Goal: Task Accomplishment & Management: Manage account settings

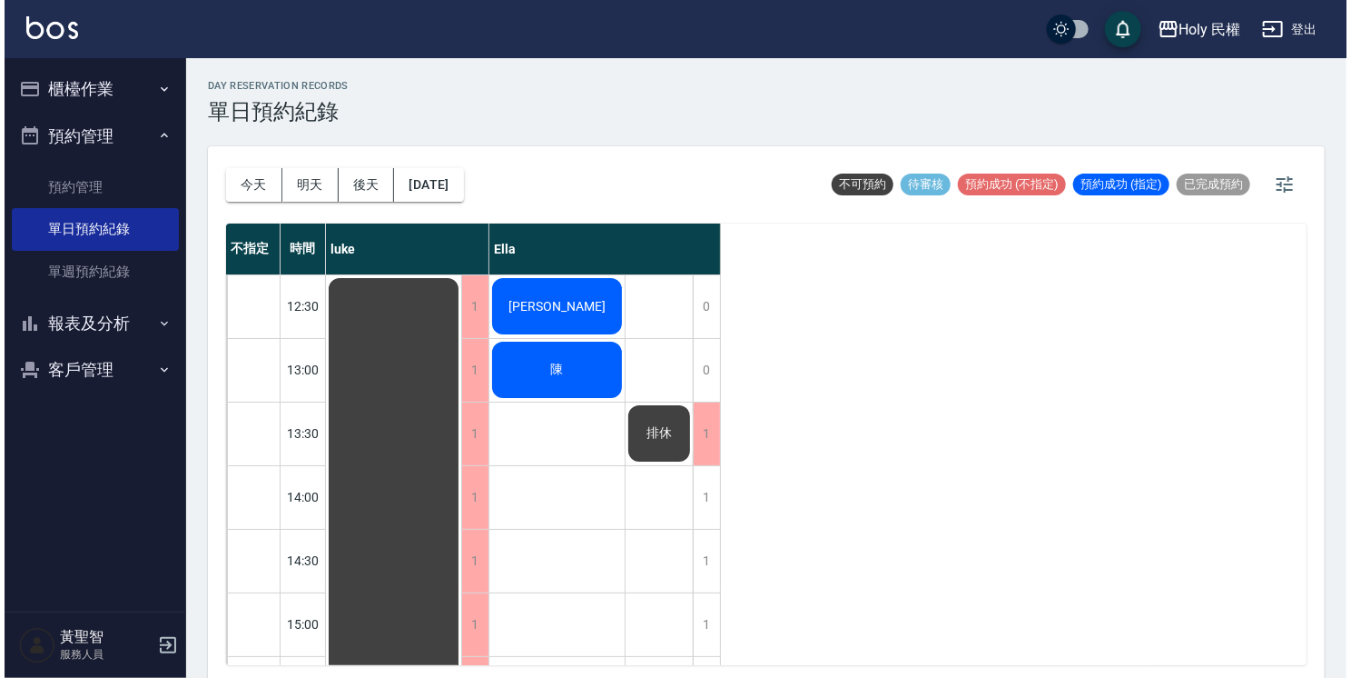
scroll to position [640, 0]
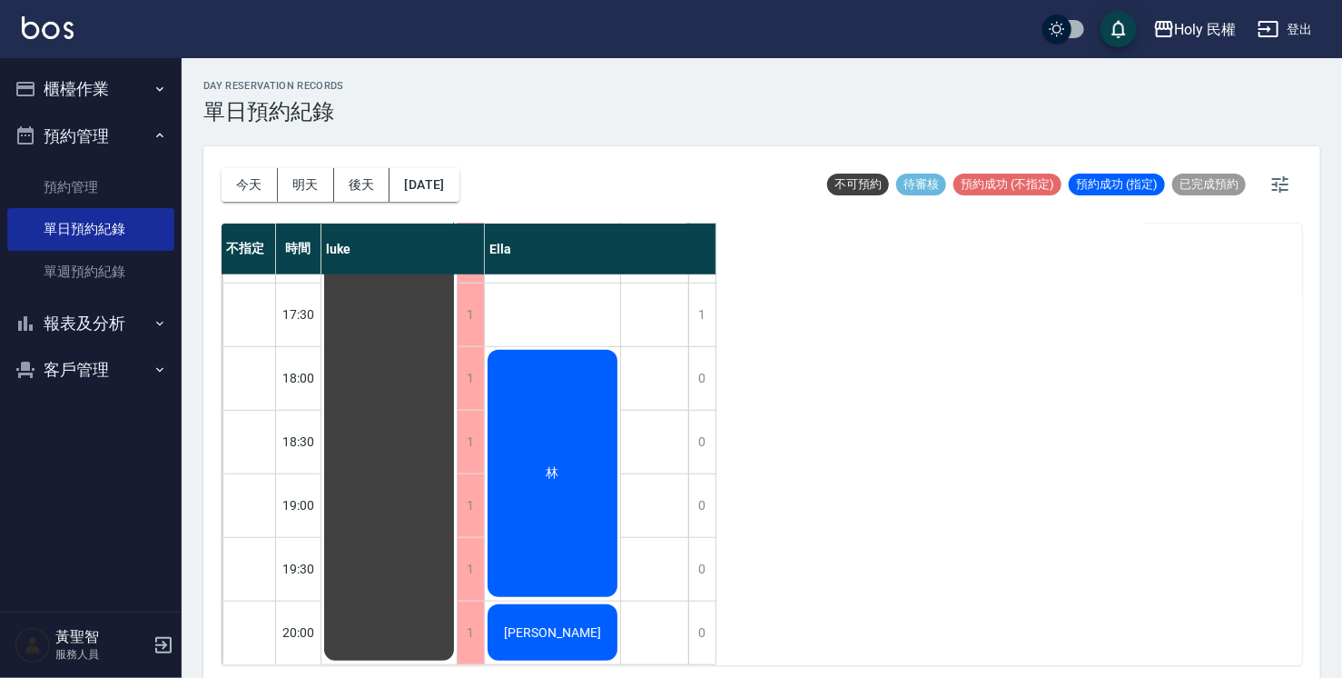
click at [457, 445] on div "林" at bounding box center [389, 155] width 135 height 1015
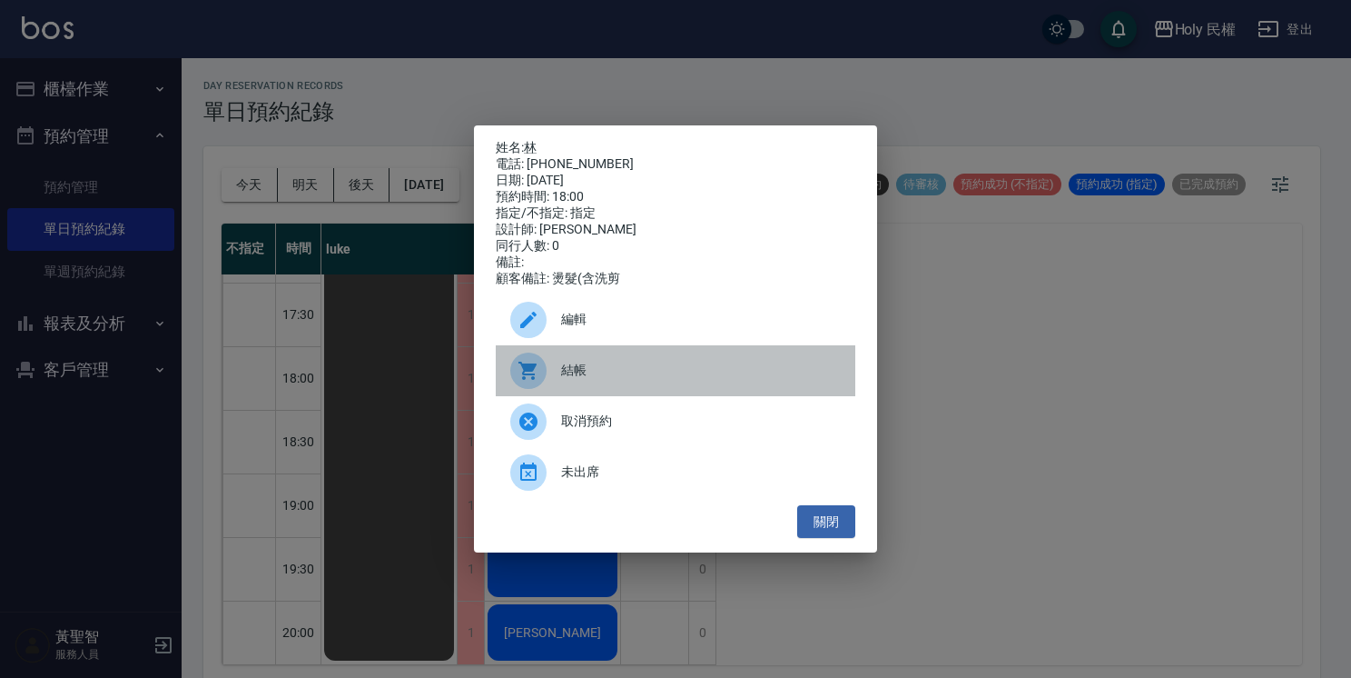
click at [575, 375] on span "結帳" at bounding box center [701, 370] width 280 height 19
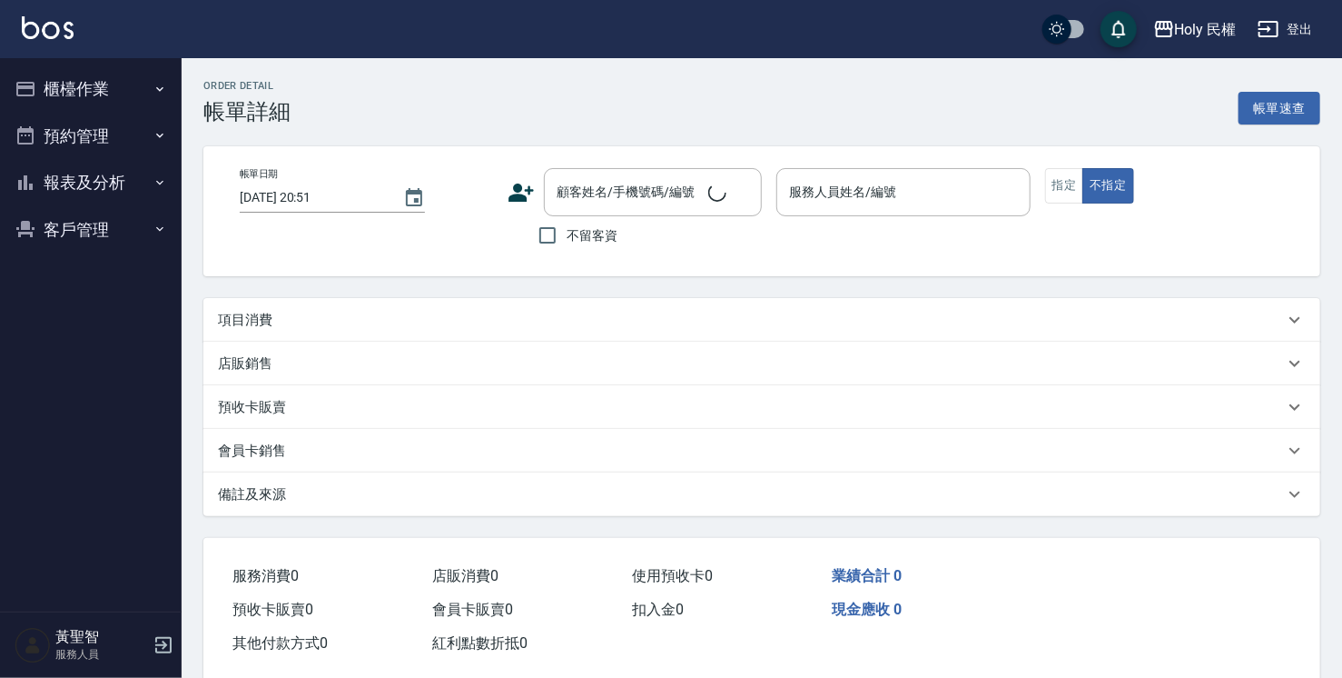
type input "[DATE] 18:00"
type input "Ella(無代號)"
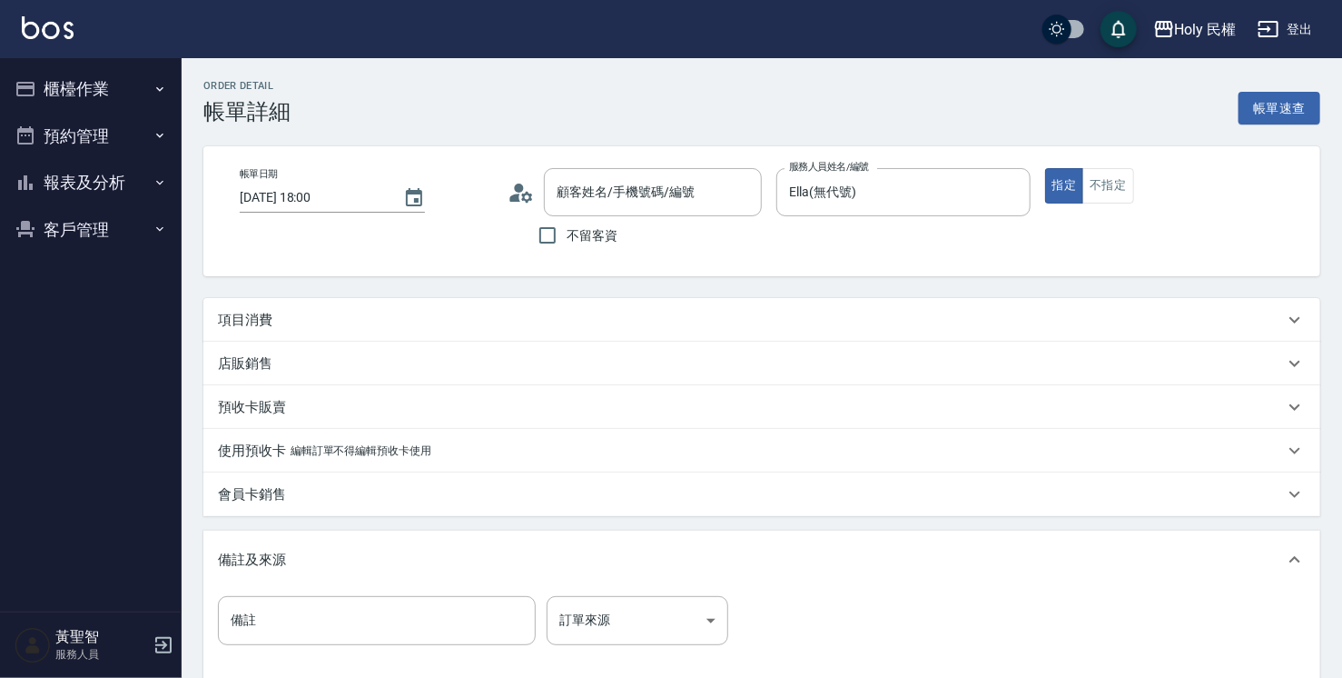
click at [572, 322] on div "項目消費" at bounding box center [751, 320] width 1066 height 19
type input "林/0907494939/"
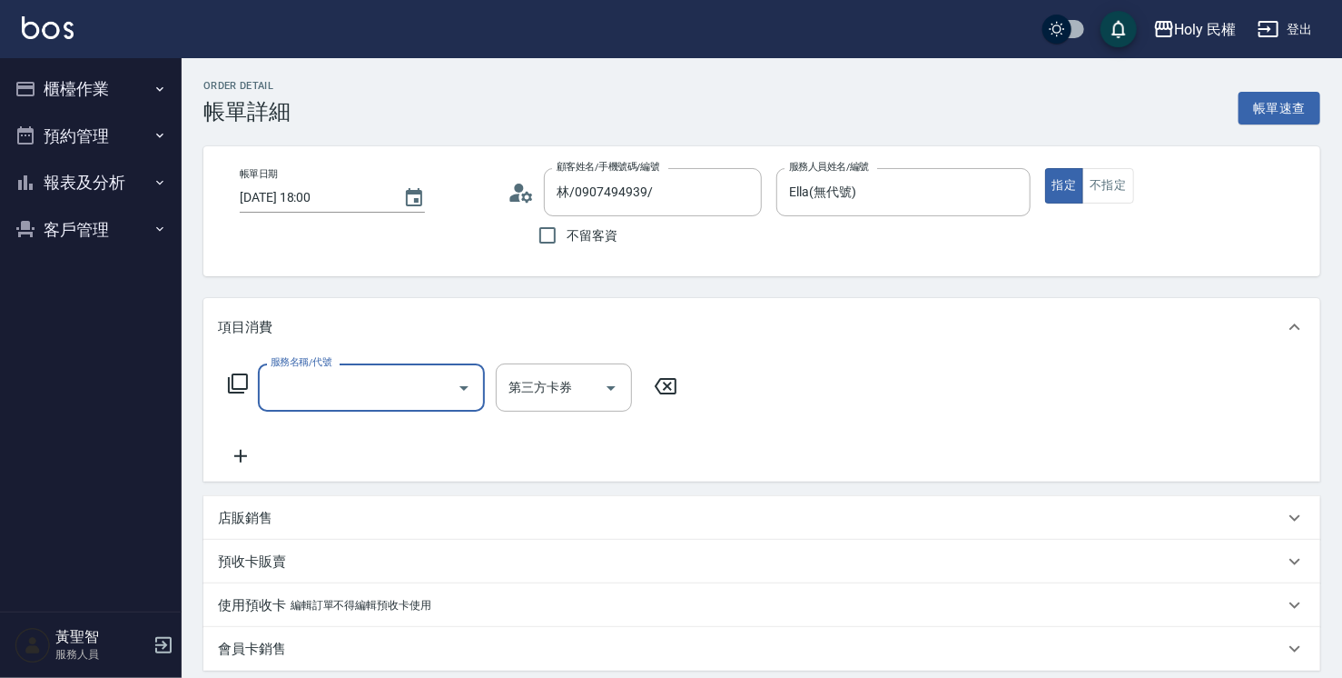
click at [429, 365] on div "服務名稱/代號" at bounding box center [371, 387] width 227 height 48
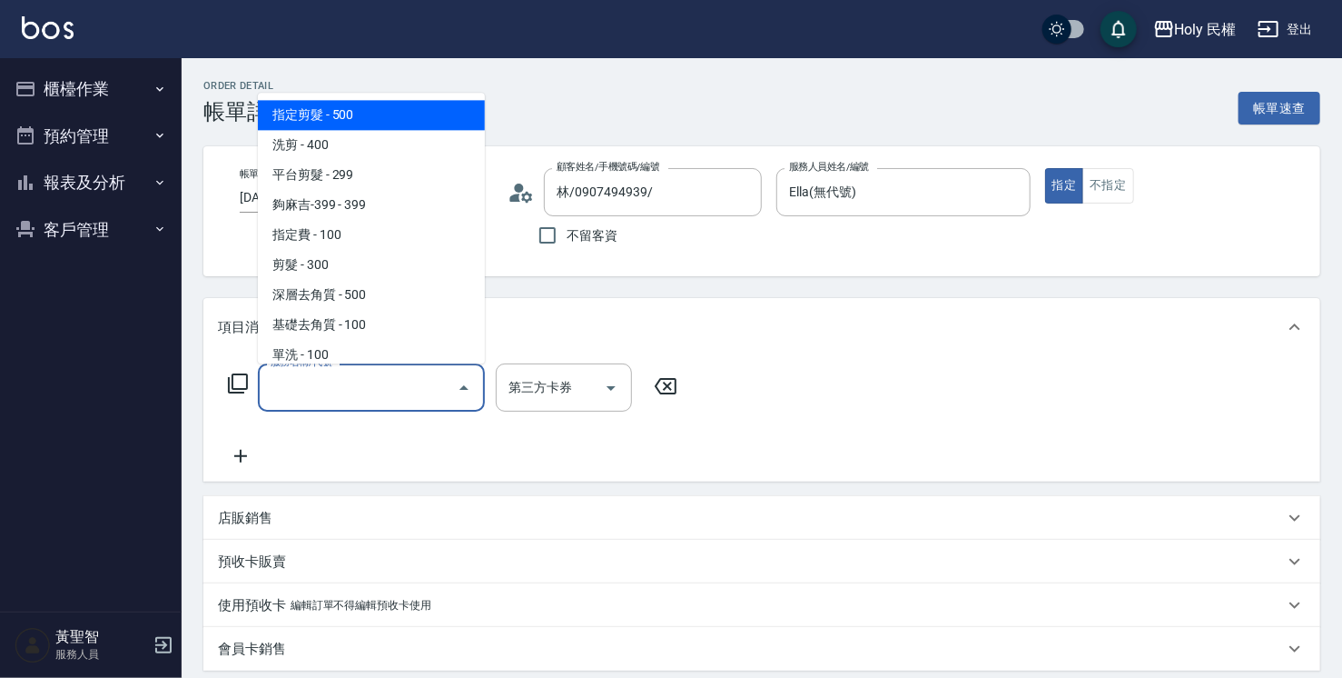
click at [381, 112] on span "指定剪髮 - 500" at bounding box center [371, 115] width 227 height 30
type input "指定剪髮(1)"
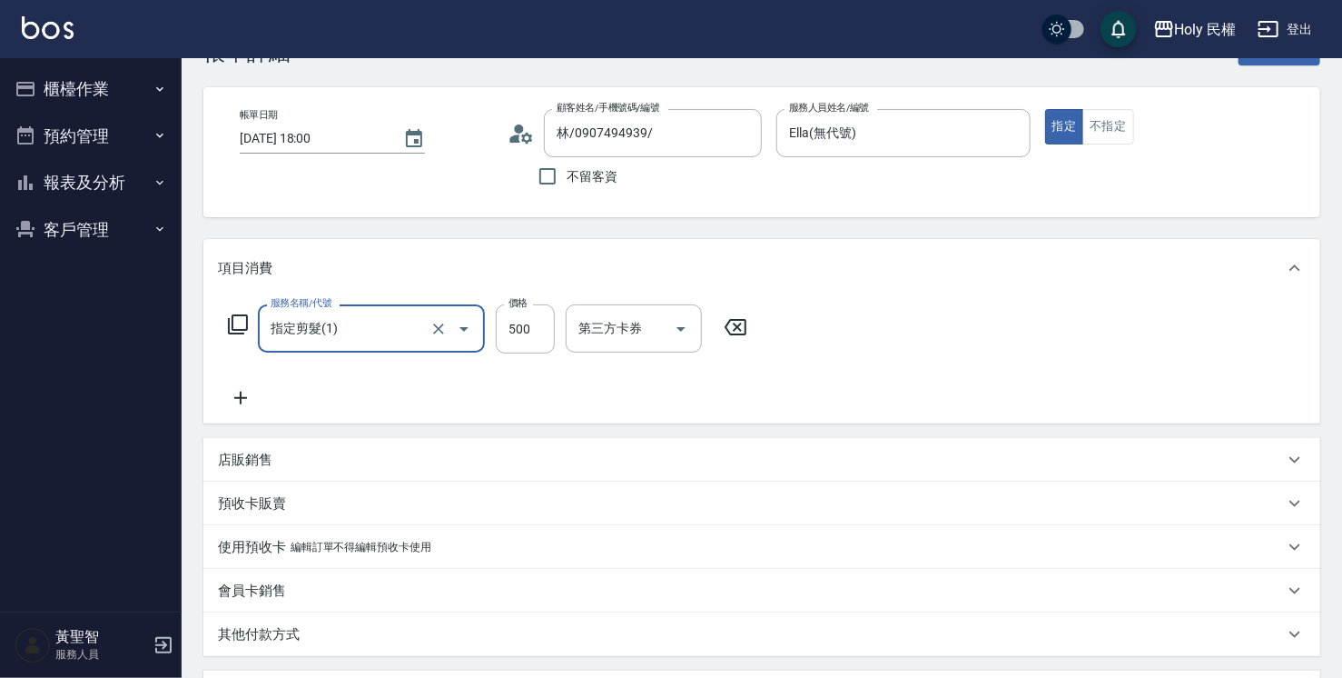
scroll to position [91, 0]
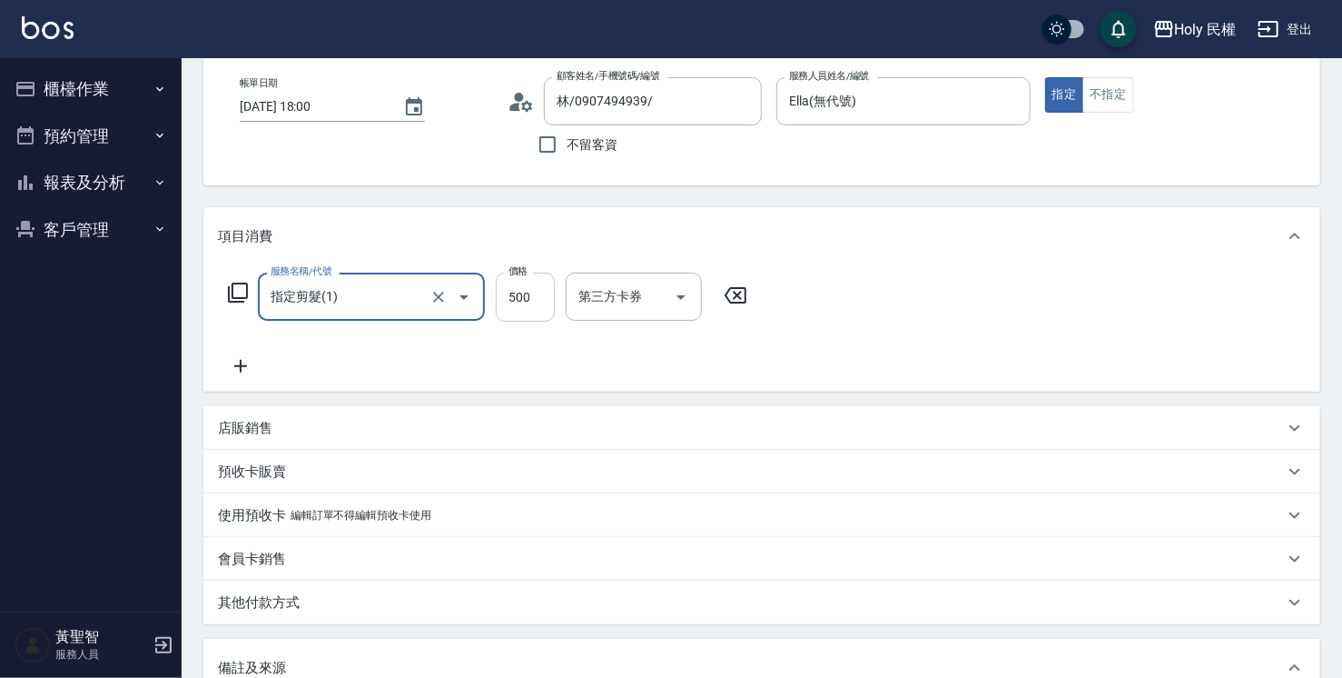
click at [519, 295] on input "500" at bounding box center [525, 296] width 59 height 49
type input "1500"
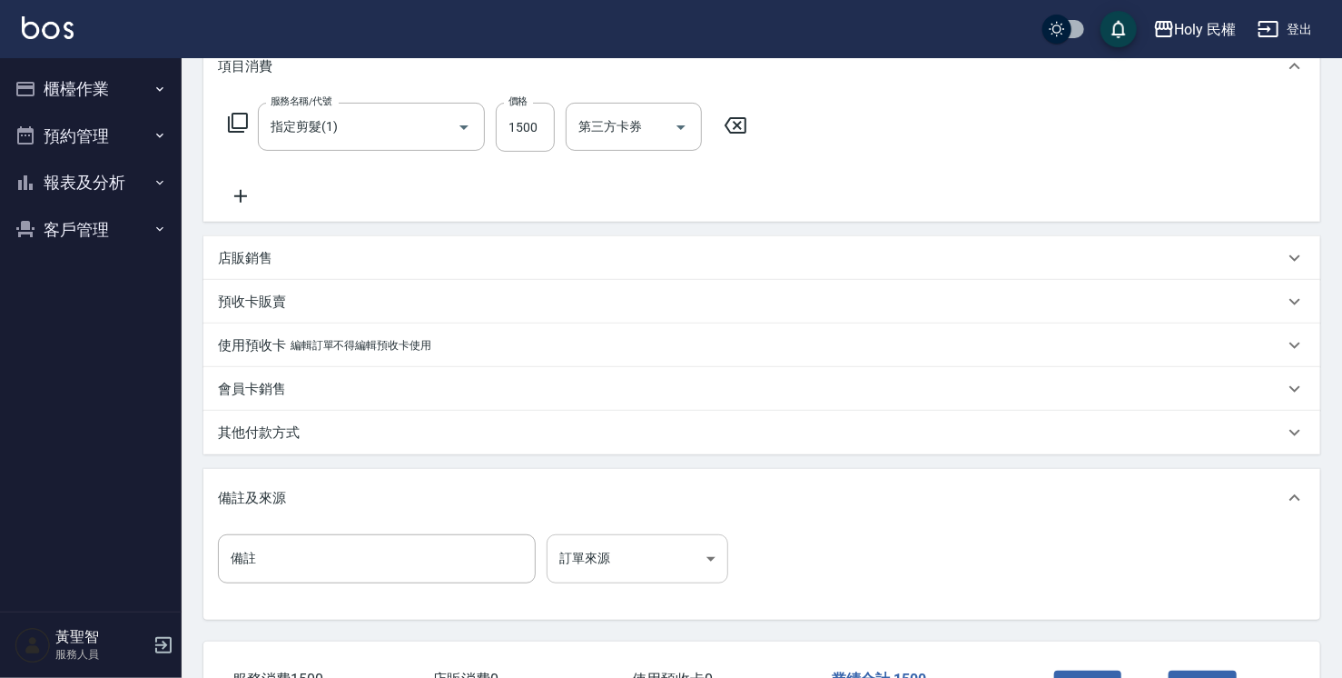
scroll to position [272, 0]
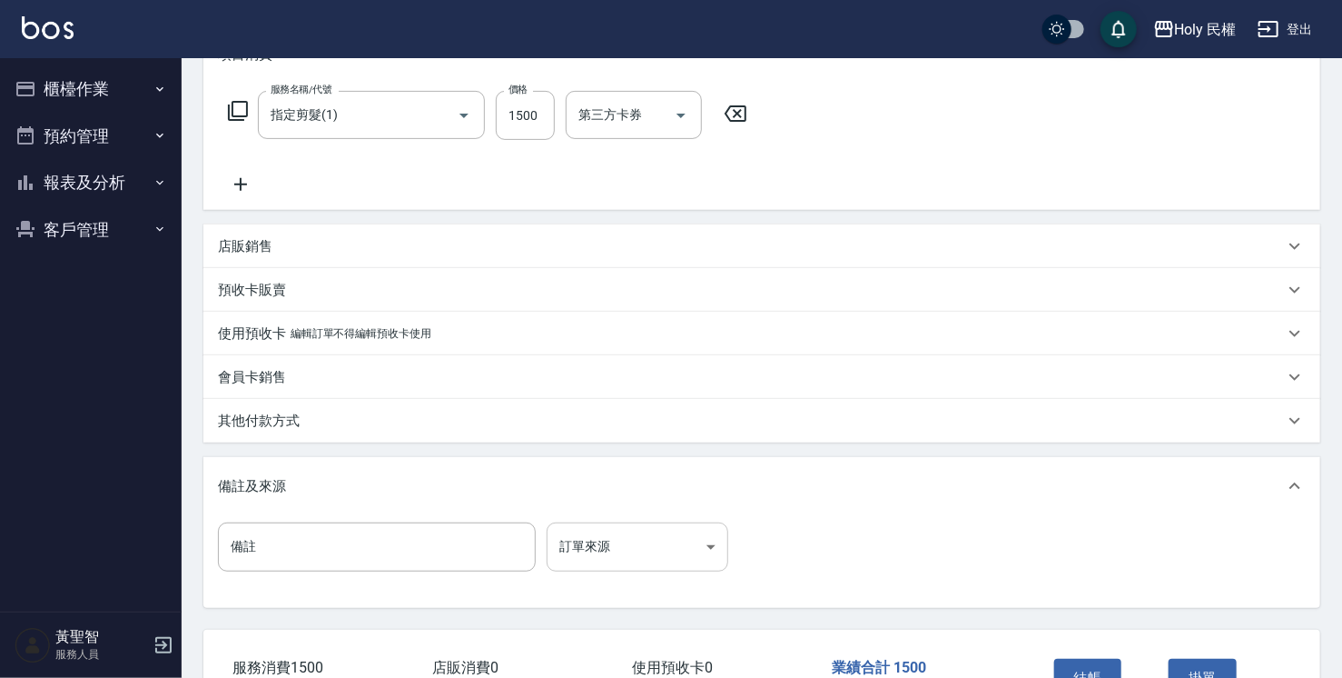
click at [657, 549] on body "Holy 民權 登出 櫃檯作業 打帳單 帳單列表 營業儀表板 現場電腦打卡 預約管理 預約管理 單日預約紀錄 單週預約紀錄 報表及分析 報表目錄 店家日報表 …" at bounding box center [671, 262] width 1342 height 1068
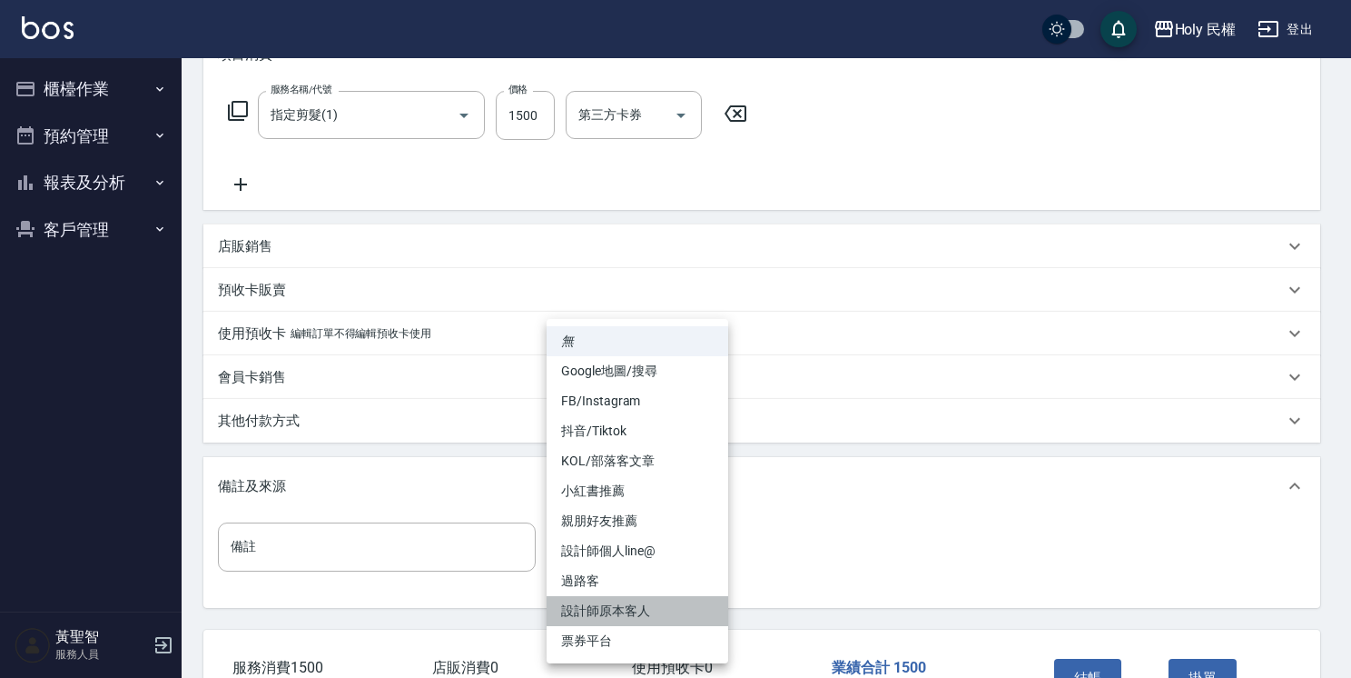
click at [659, 606] on li "設計師原本客人" at bounding box center [638, 611] width 182 height 30
type input "設計師原本客人"
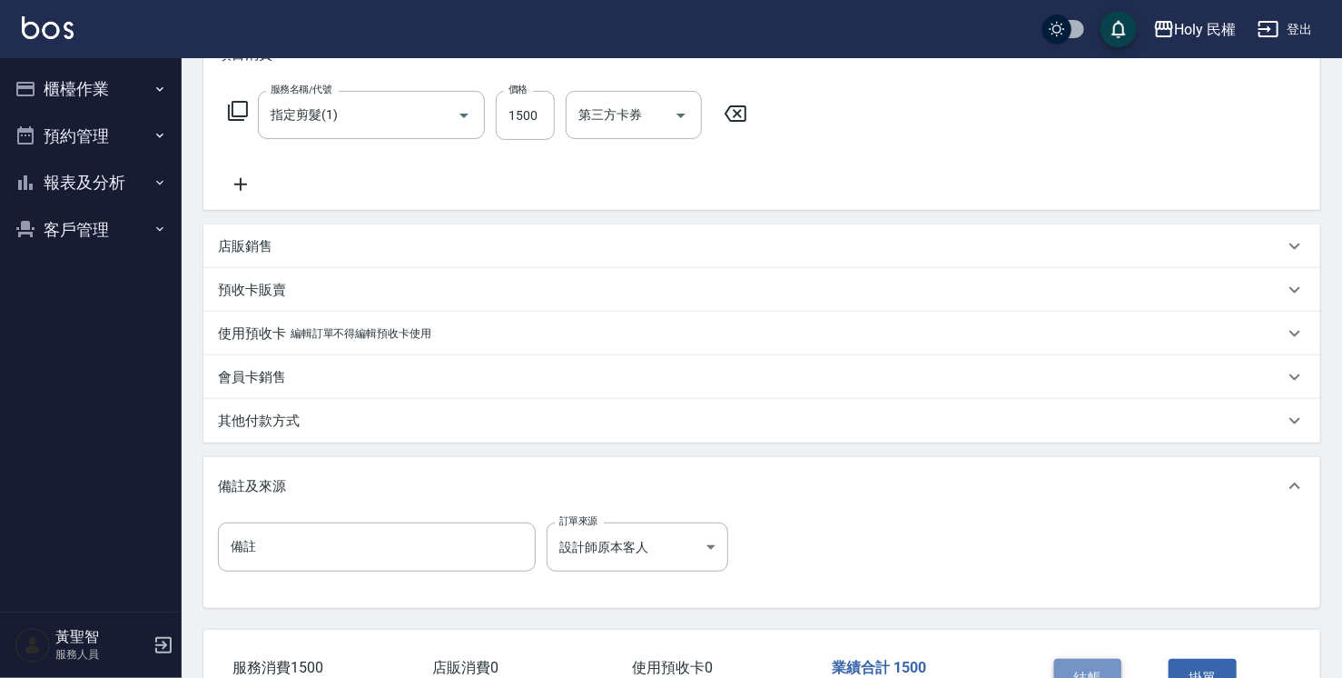
click at [1064, 666] on button "結帳" at bounding box center [1088, 677] width 68 height 38
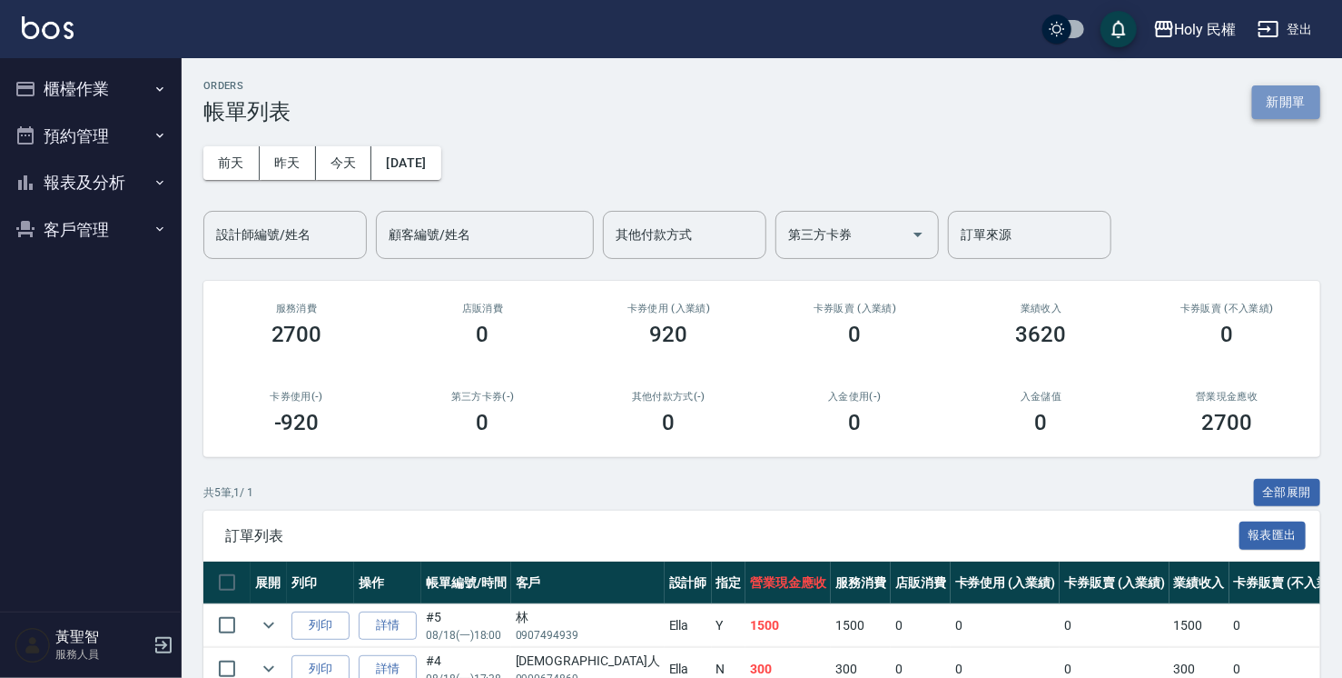
click at [1286, 109] on button "新開單" at bounding box center [1286, 102] width 68 height 34
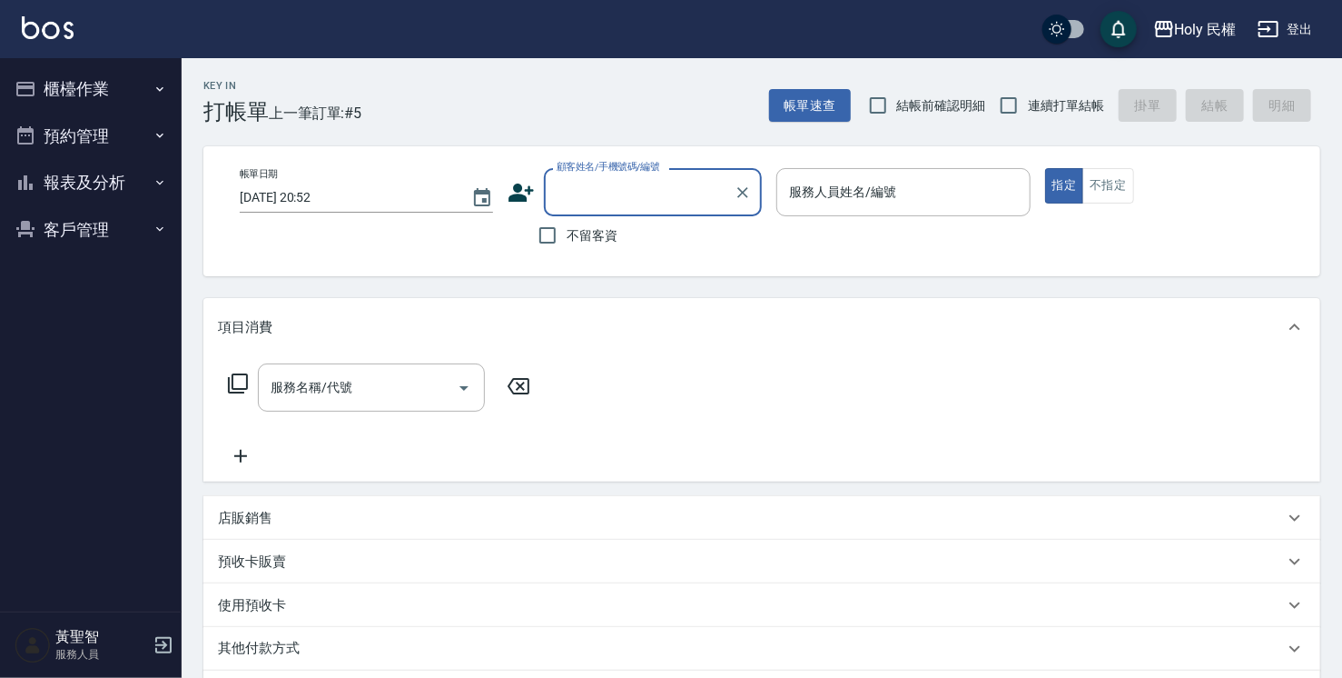
click at [608, 191] on input "顧客姓名/手機號碼/編號" at bounding box center [639, 192] width 174 height 32
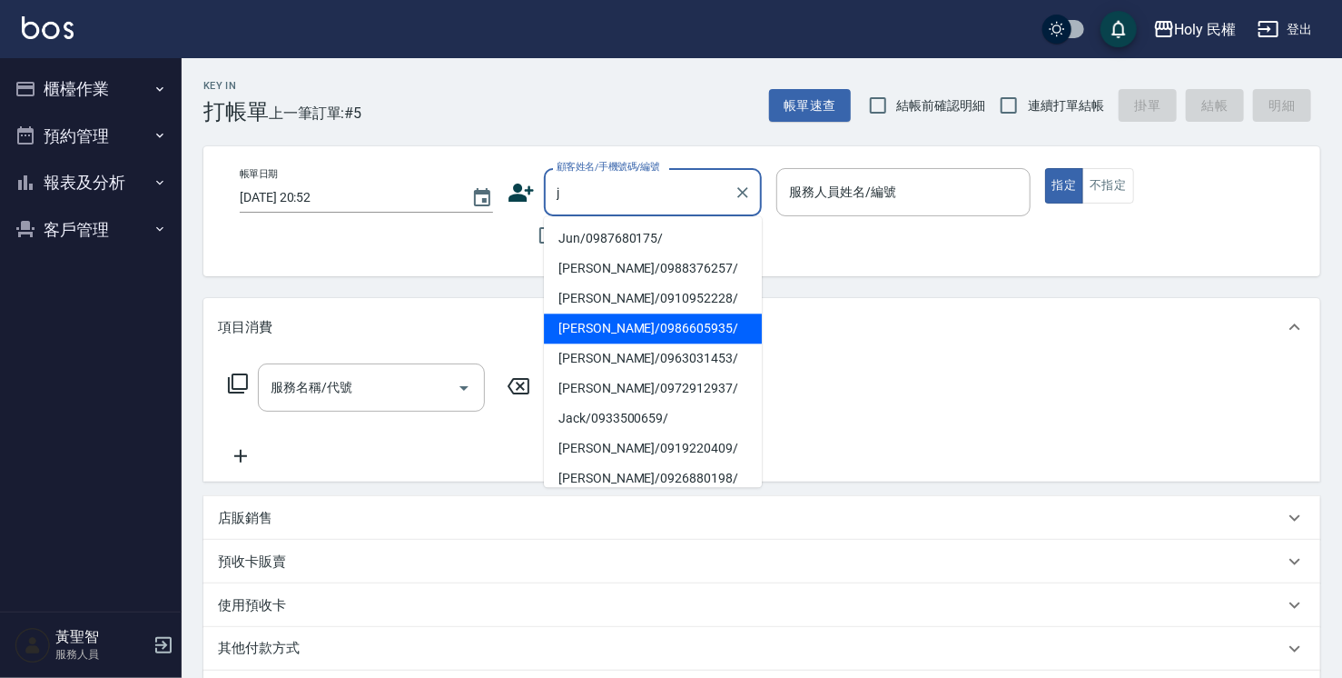
click at [614, 318] on li "[PERSON_NAME]/0986605935/" at bounding box center [653, 328] width 218 height 30
type input "[PERSON_NAME]/0986605935/"
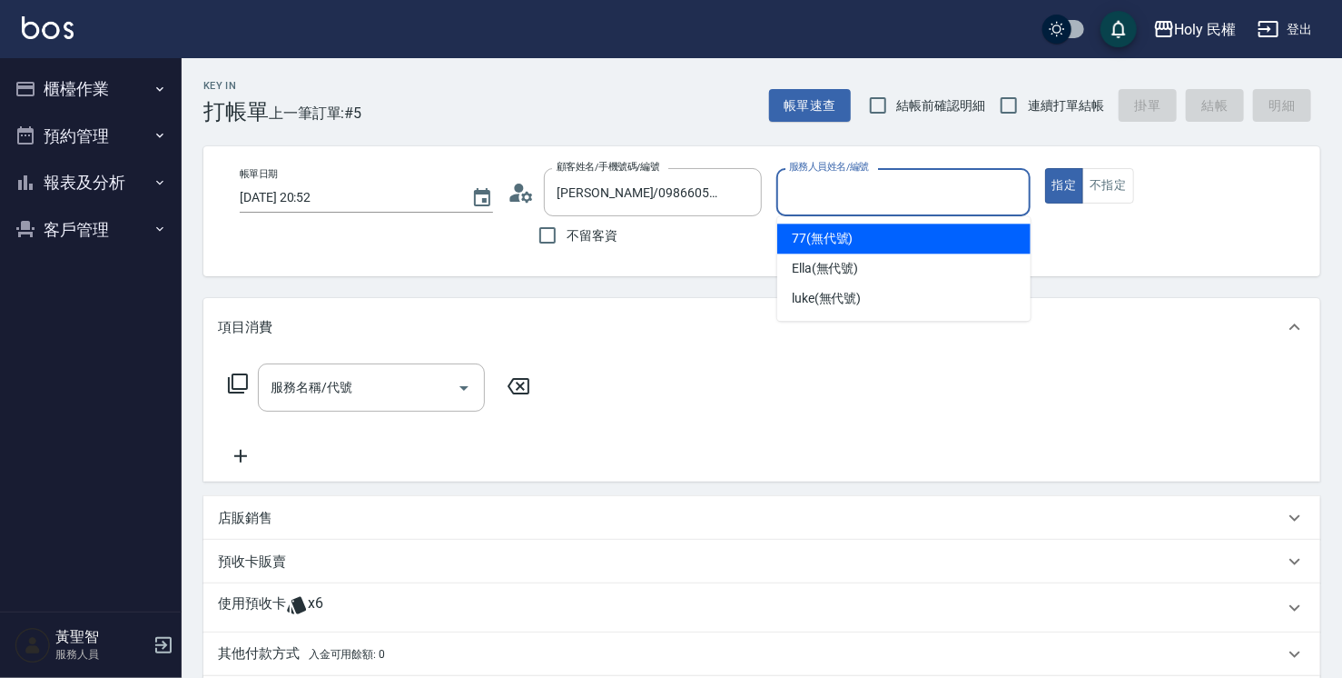
click at [906, 180] on input "服務人員姓名/編號" at bounding box center [903, 192] width 237 height 32
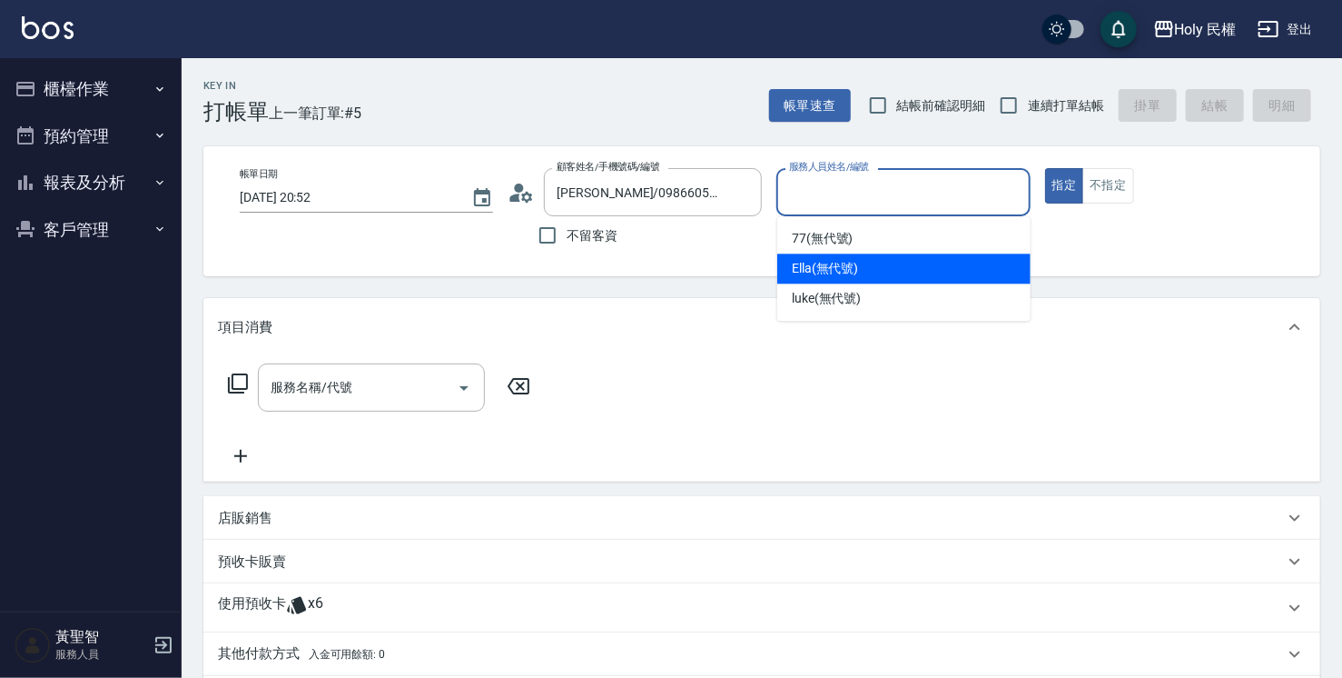
click at [851, 268] on span "Ella (無代號)" at bounding box center [825, 268] width 67 height 19
type input "Ella(無代號)"
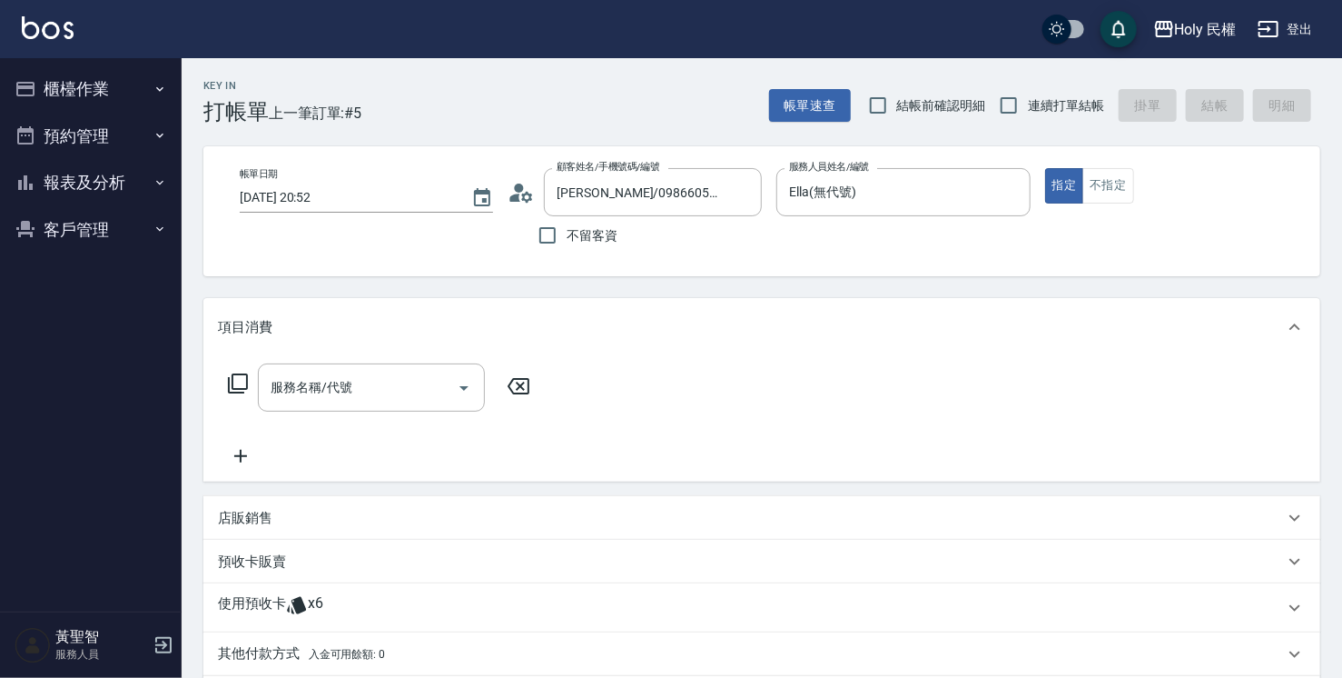
click at [305, 594] on icon at bounding box center [297, 605] width 22 height 22
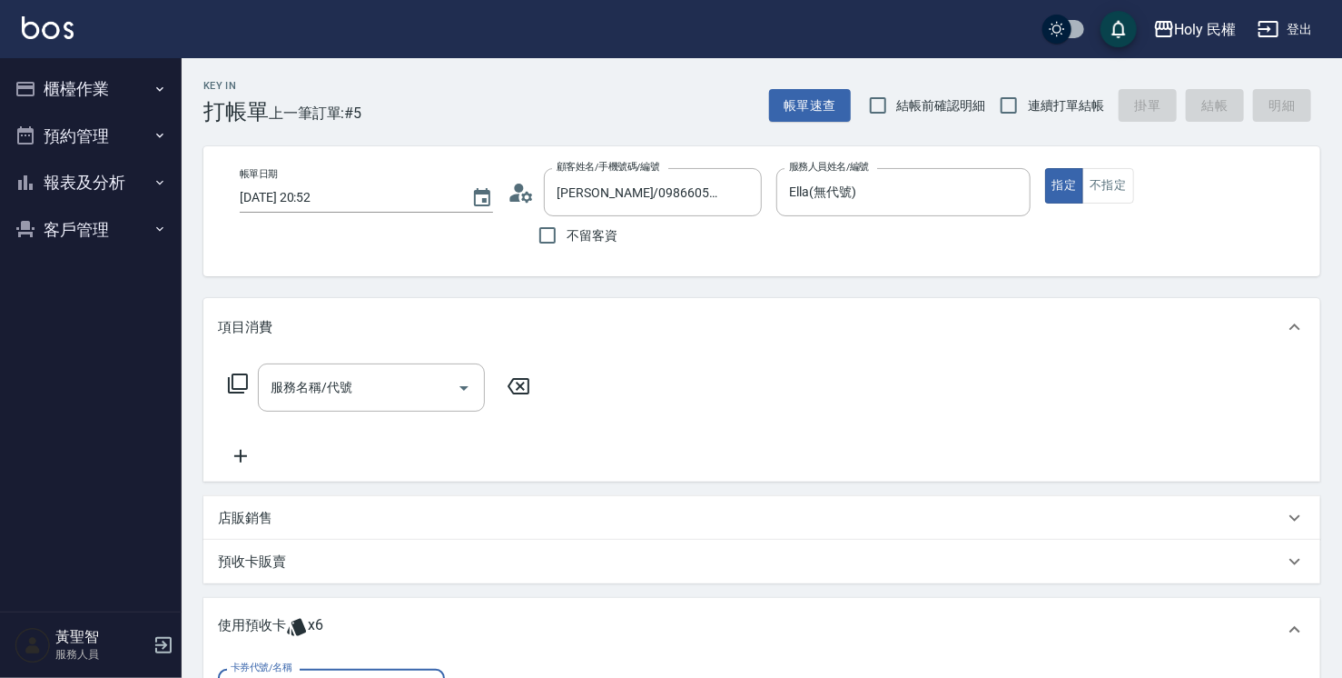
scroll to position [182, 0]
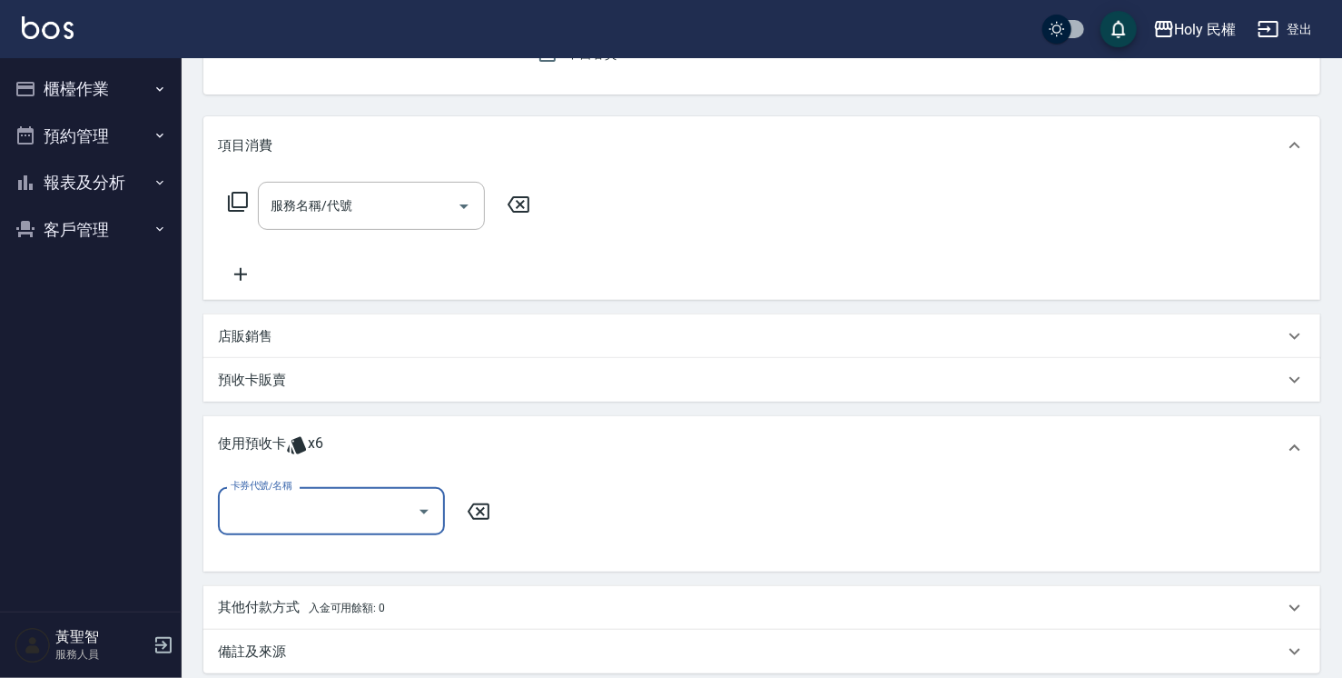
click at [411, 494] on div at bounding box center [423, 511] width 27 height 48
click at [403, 512] on input "卡券代號/名稱" at bounding box center [317, 511] width 183 height 32
click at [388, 551] on div "VIP洗剪髮卡6次送(頭皮水) 剩餘6張" at bounding box center [331, 557] width 227 height 30
type input "VIP洗剪髮卡6次送(頭皮水)"
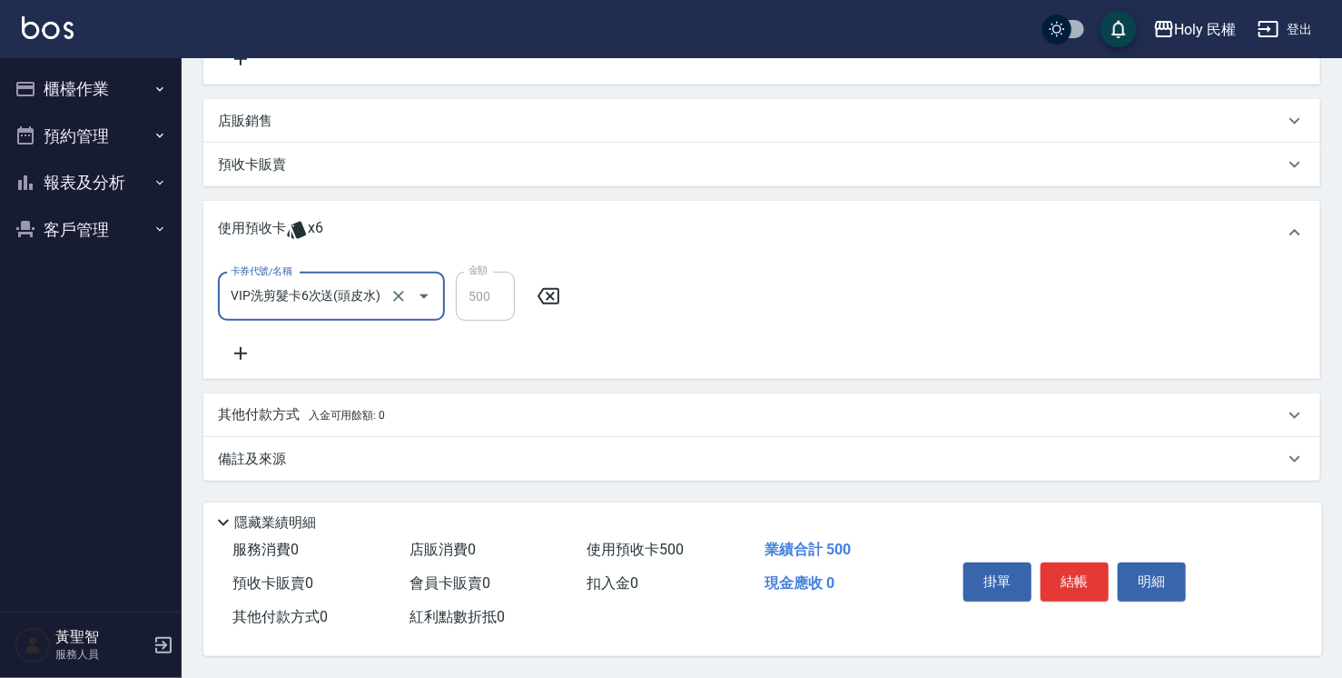
scroll to position [402, 0]
click at [1058, 467] on div "備註及來源" at bounding box center [761, 459] width 1117 height 44
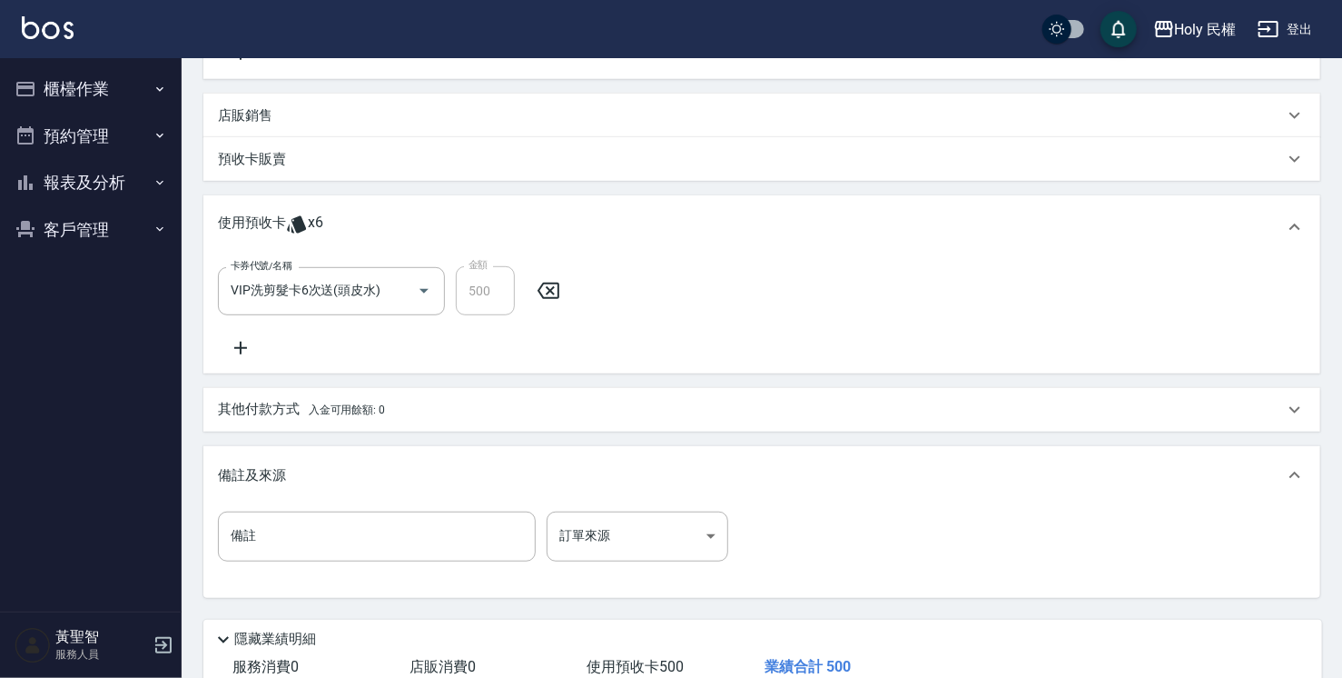
click at [1054, 467] on div "備註及來源" at bounding box center [751, 475] width 1066 height 19
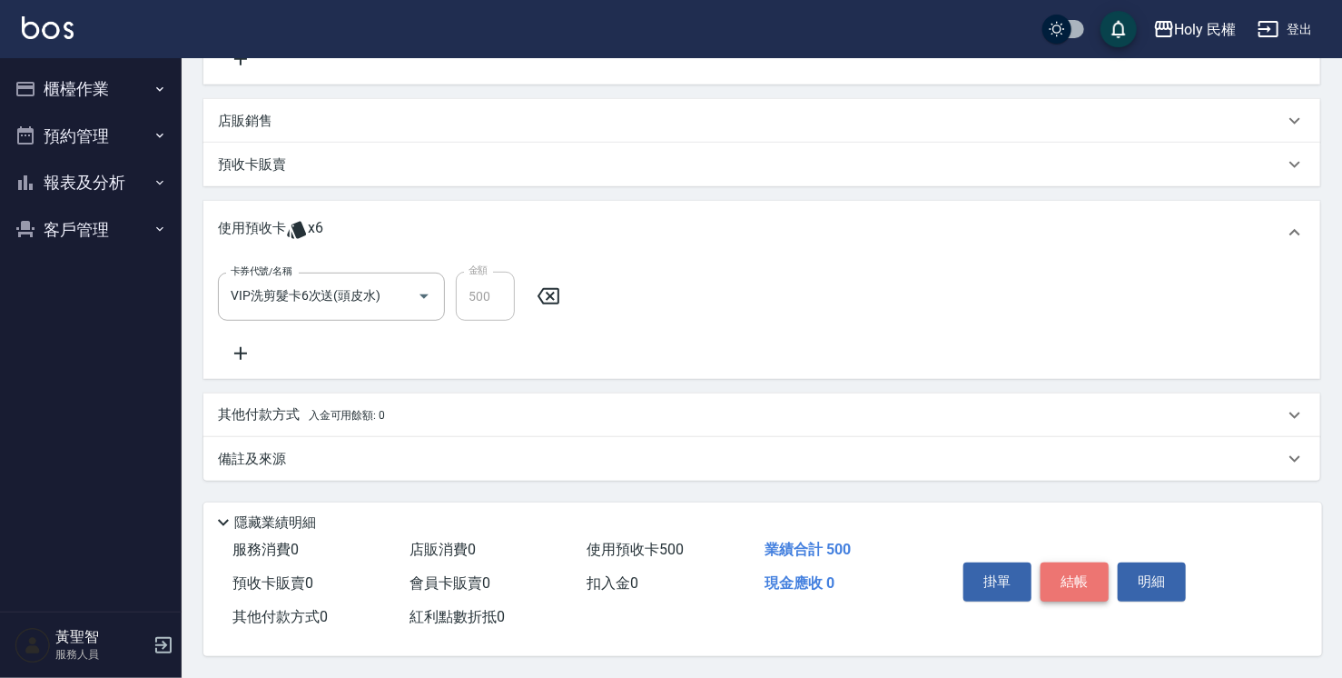
click at [1083, 568] on button "結帳" at bounding box center [1075, 581] width 68 height 38
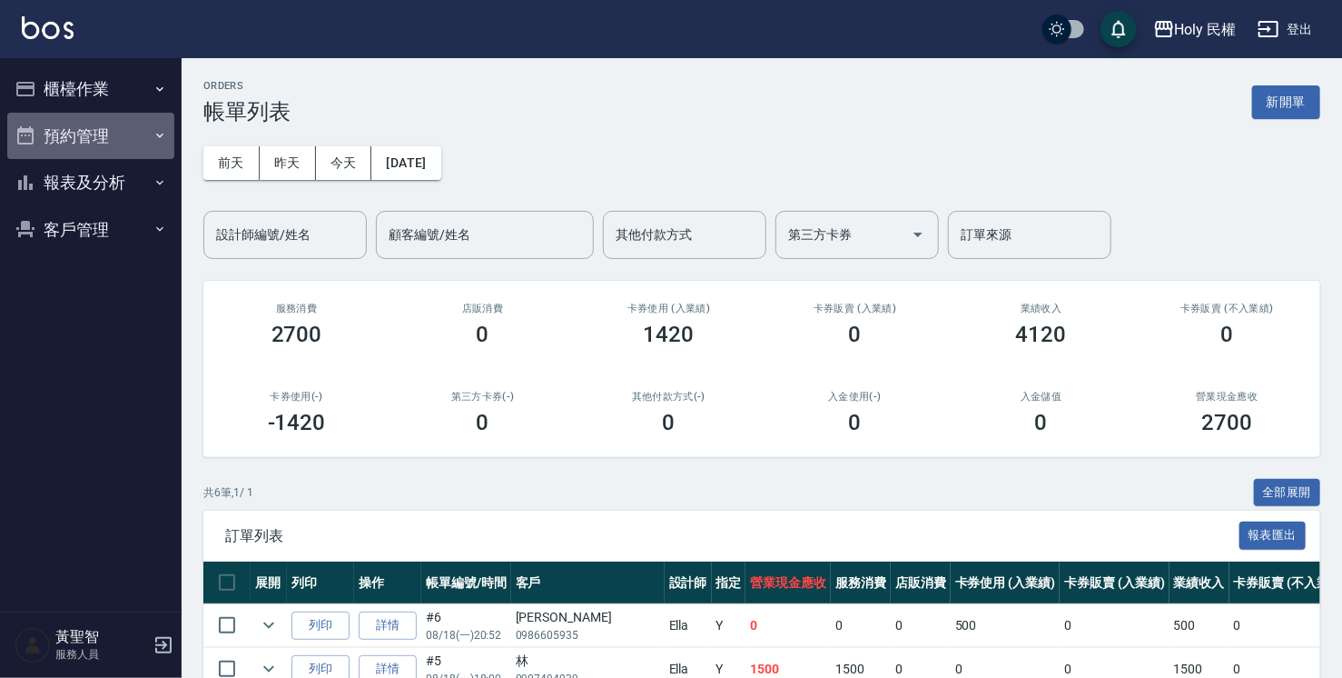
click at [87, 137] on button "預約管理" at bounding box center [90, 136] width 167 height 47
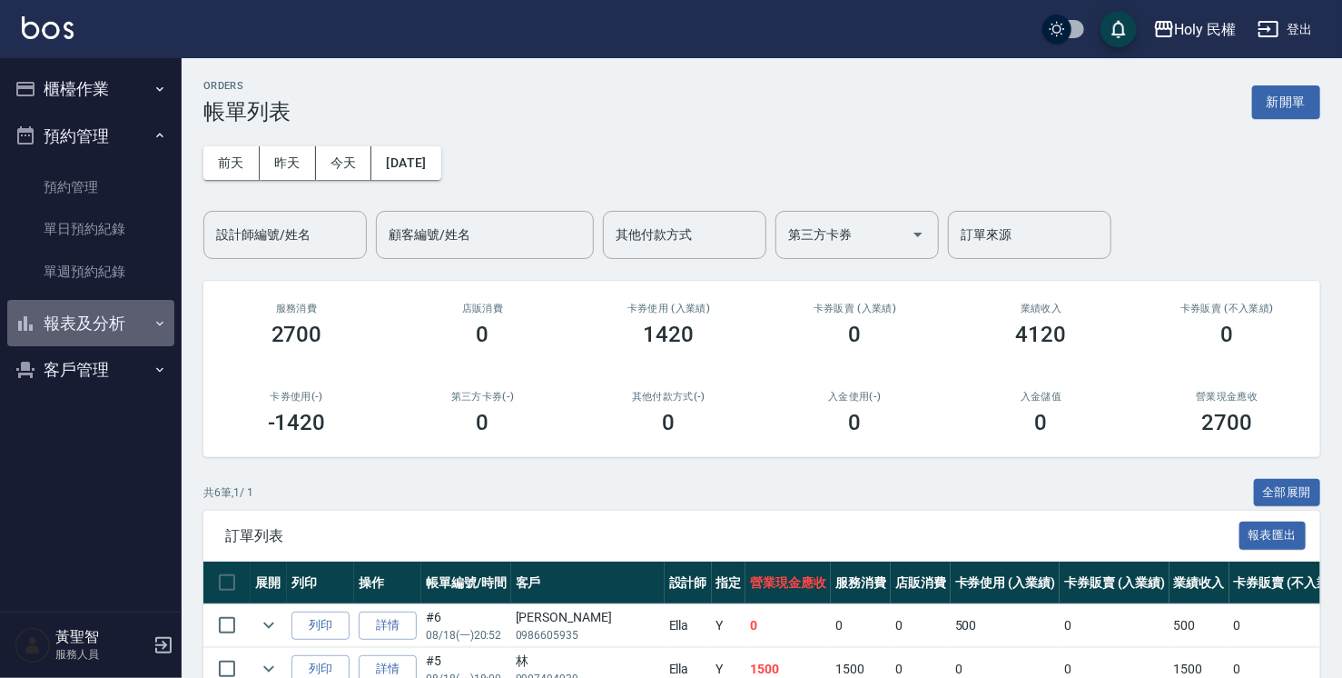
click at [125, 305] on button "報表及分析" at bounding box center [90, 323] width 167 height 47
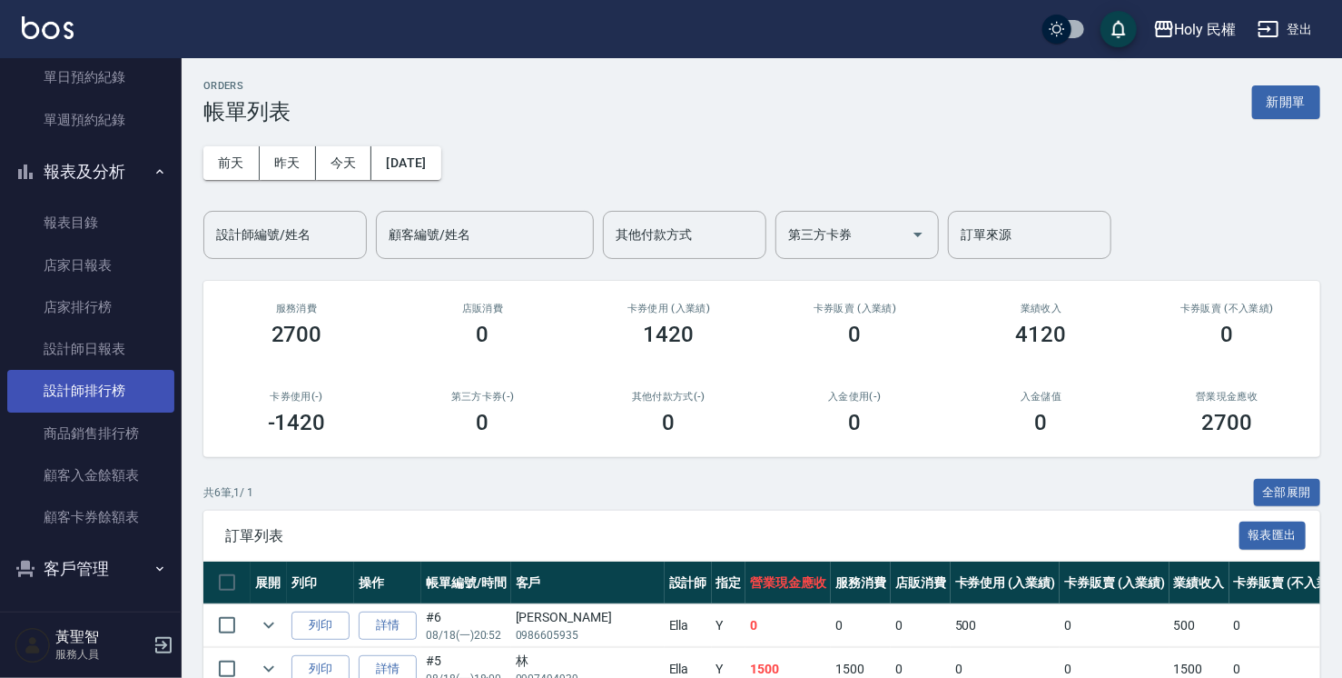
scroll to position [153, 0]
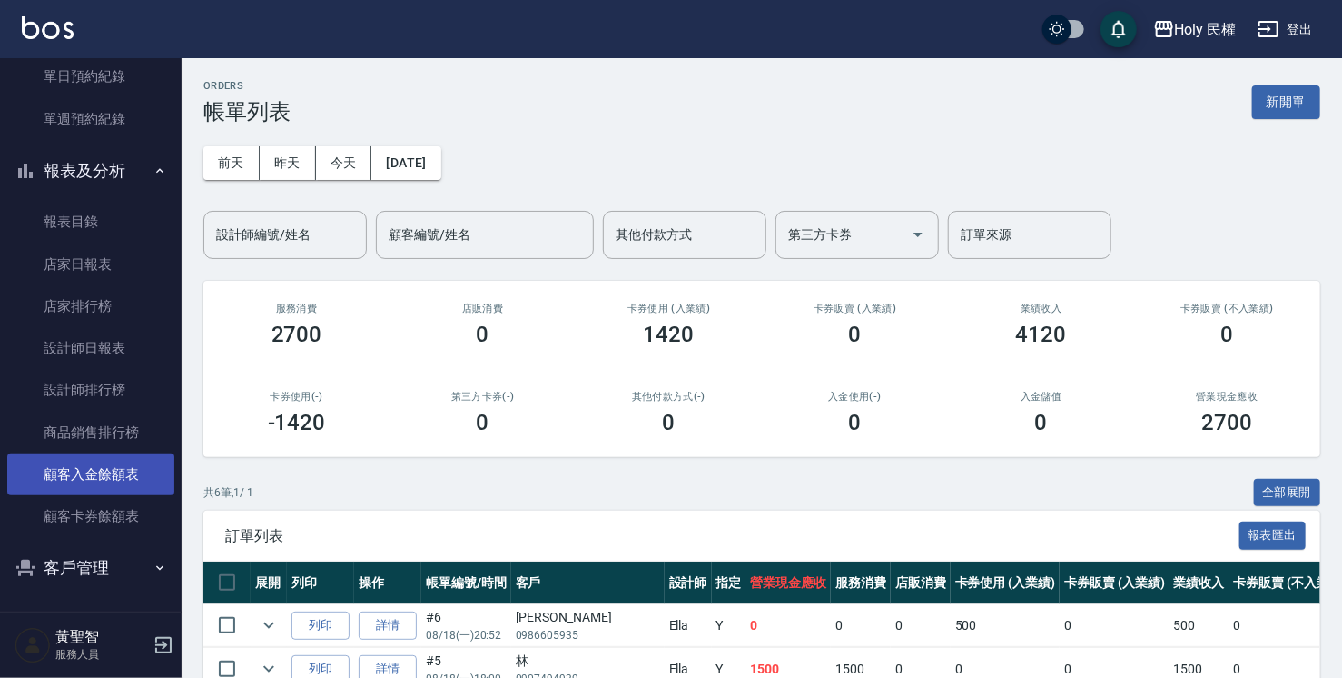
click at [113, 466] on link "顧客入金餘額表" at bounding box center [90, 474] width 167 height 42
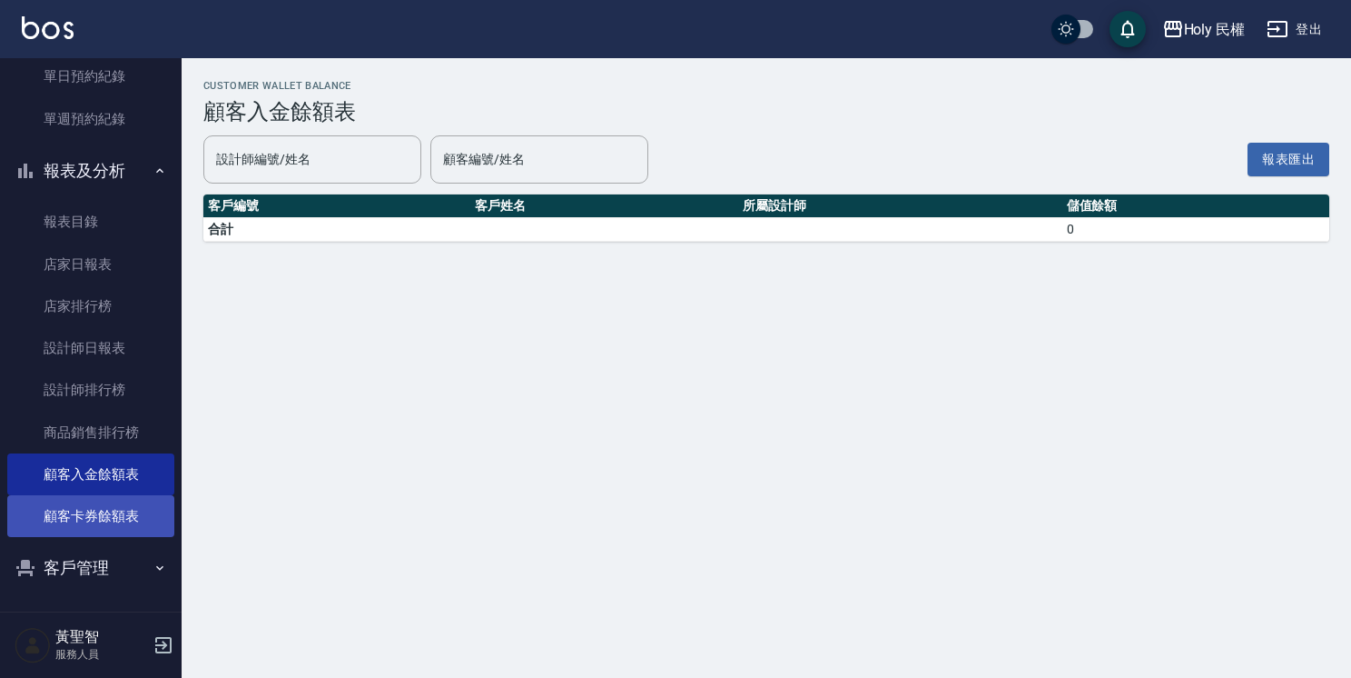
click at [124, 529] on link "顧客卡券餘額表" at bounding box center [90, 516] width 167 height 42
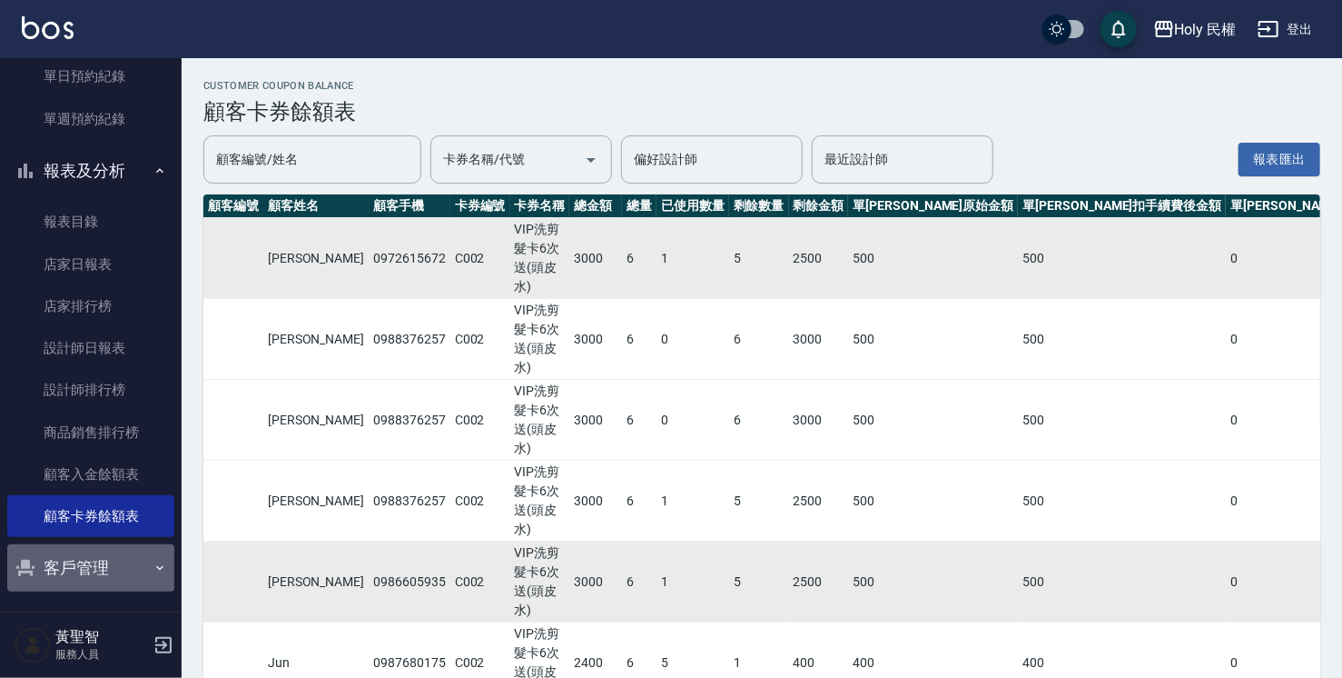
click at [125, 567] on button "客戶管理" at bounding box center [90, 567] width 167 height 47
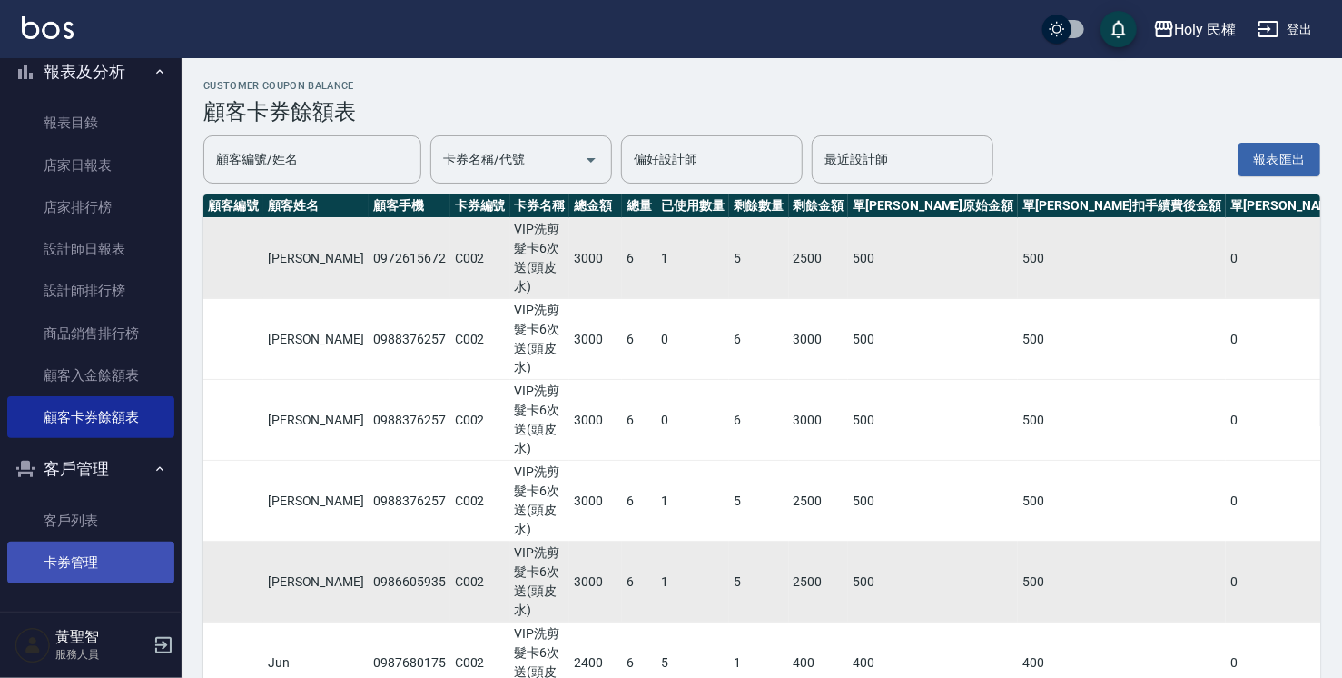
click at [130, 554] on link "卡券管理" at bounding box center [90, 562] width 167 height 42
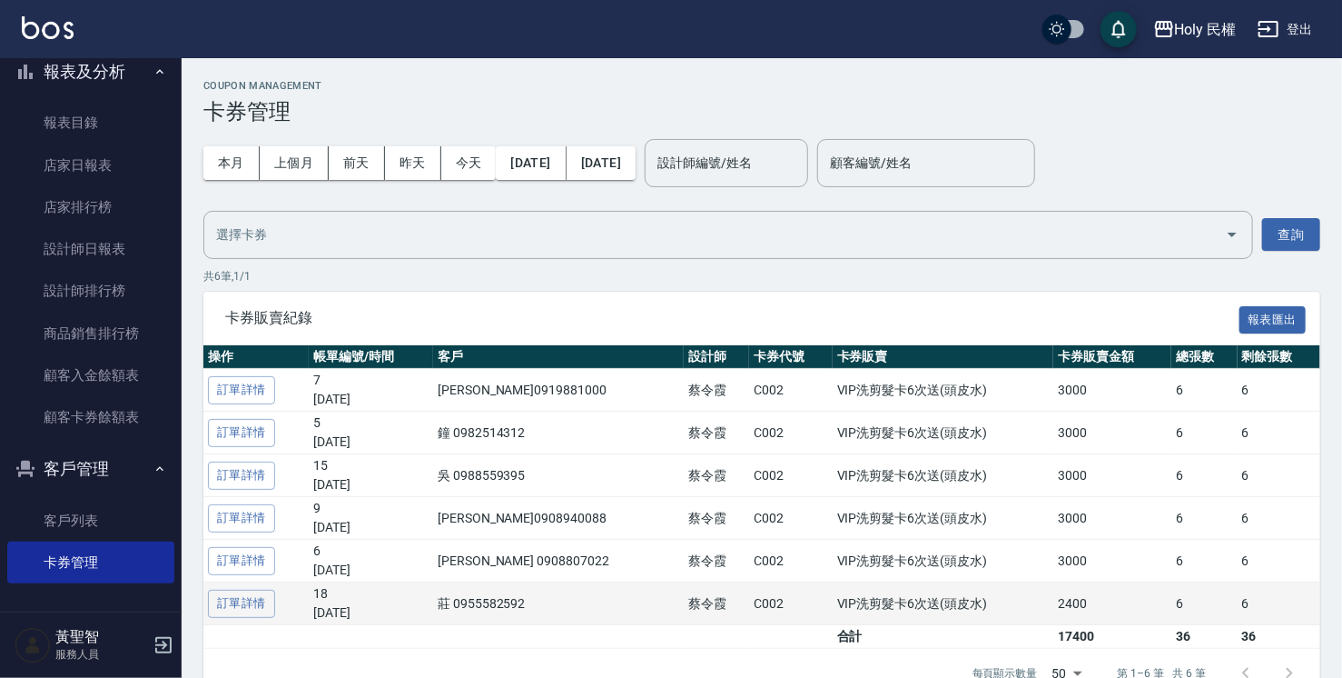
click at [1017, 605] on td "VIP洗剪髮卡6次送(頭皮水)" at bounding box center [944, 603] width 222 height 43
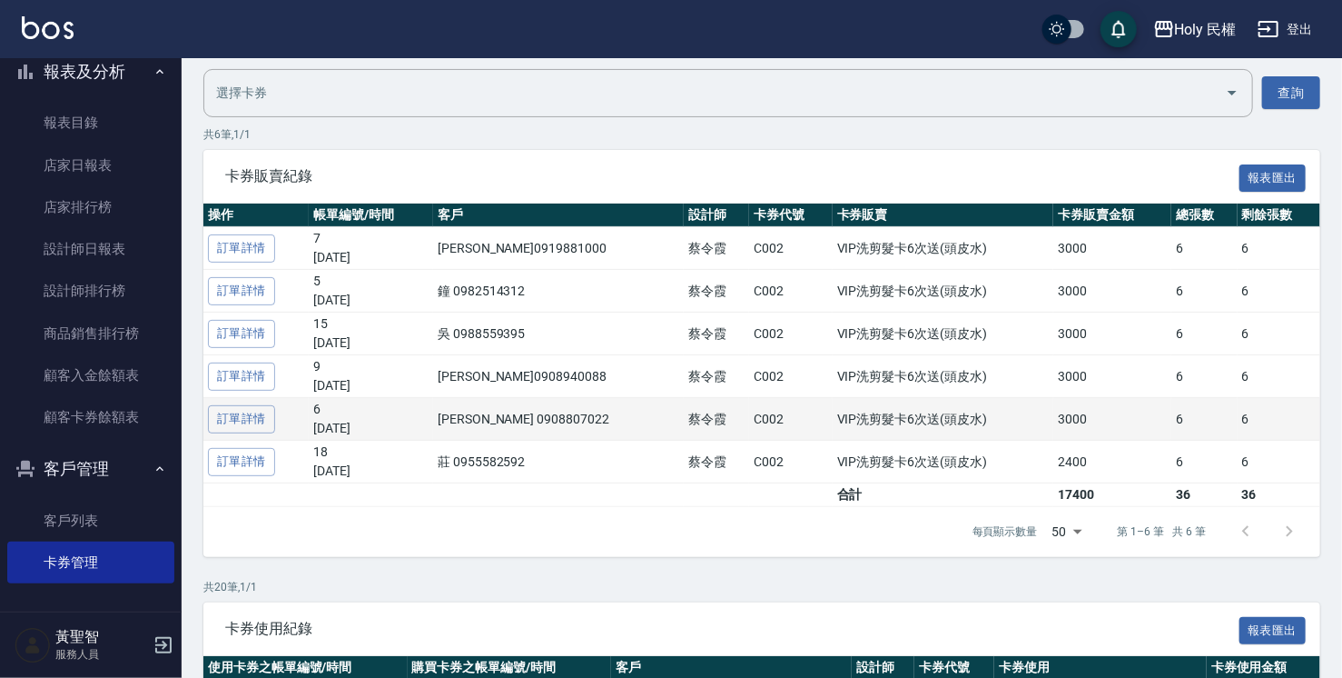
scroll to position [182, 0]
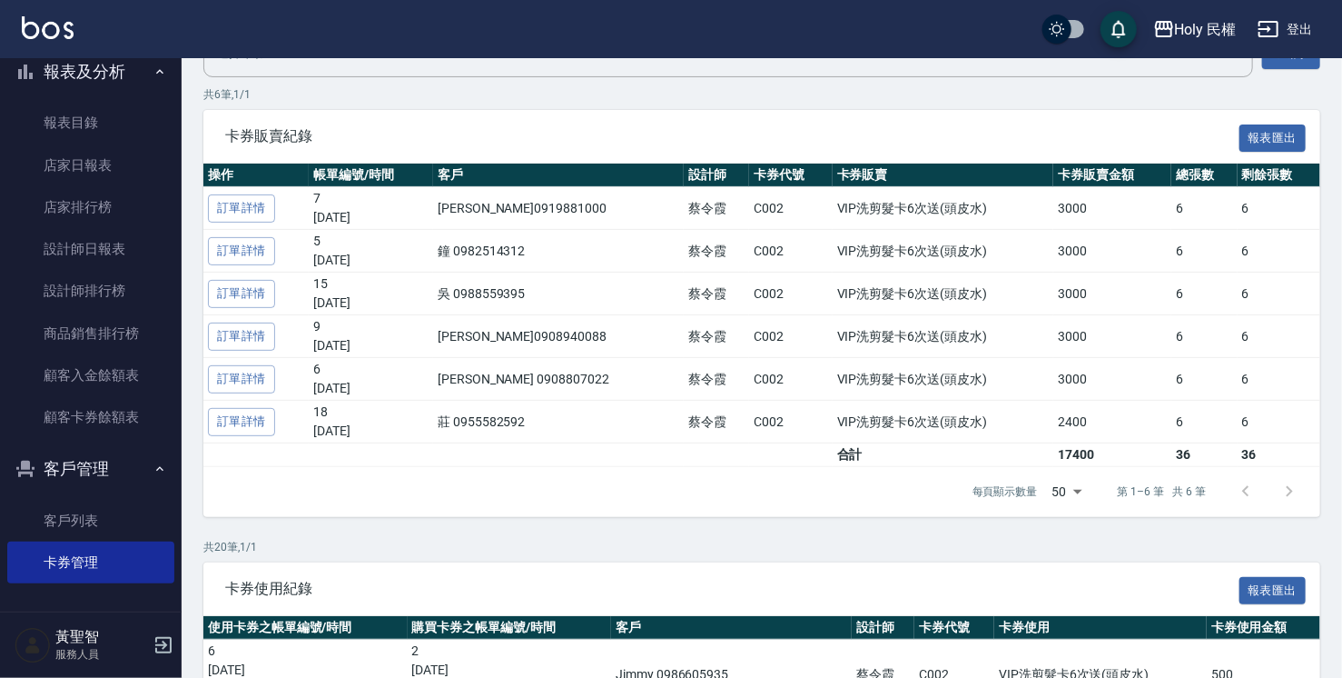
click at [988, 565] on div "卡券使用紀錄 報表匯出" at bounding box center [761, 589] width 1117 height 54
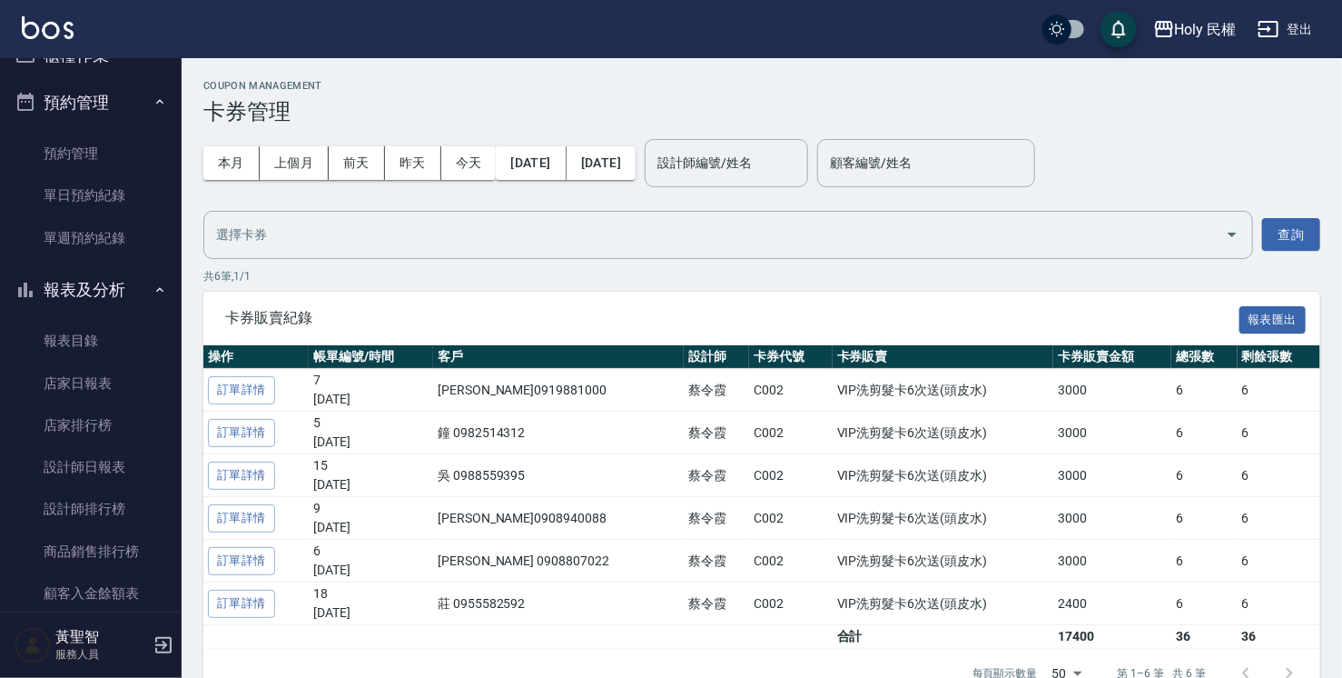
scroll to position [0, 0]
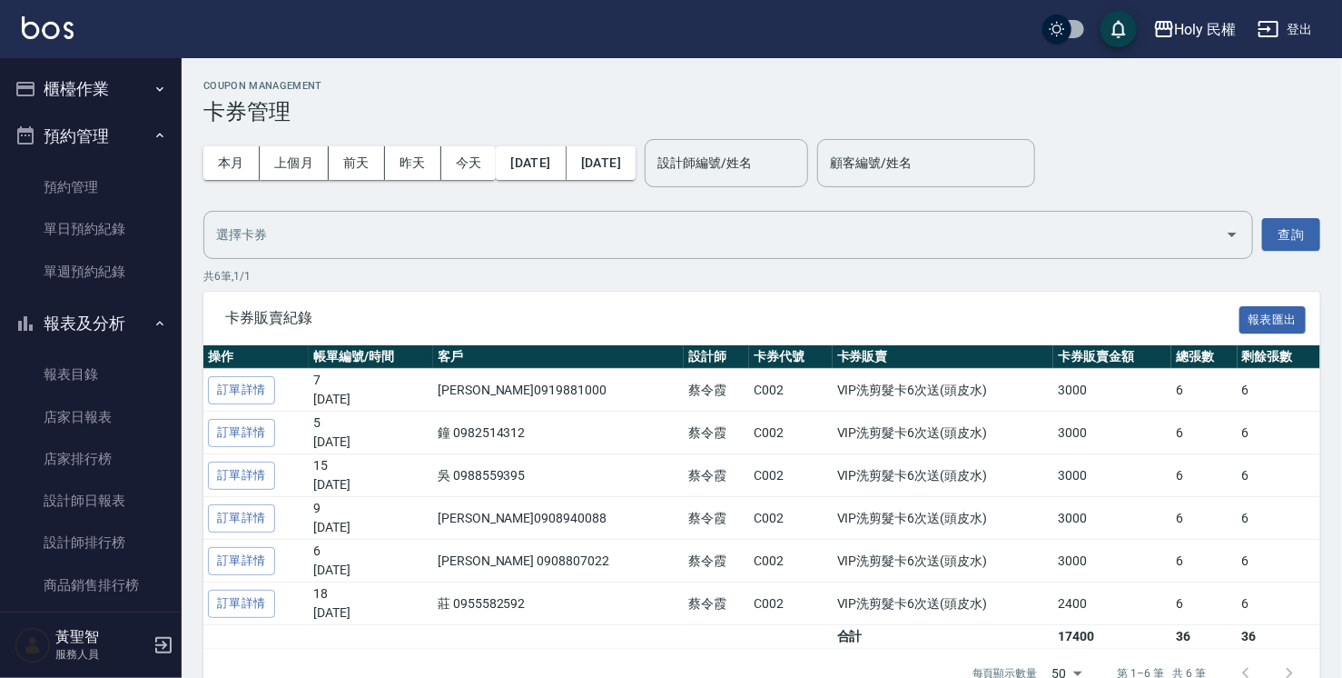
click at [87, 85] on button "櫃檯作業" at bounding box center [90, 88] width 167 height 47
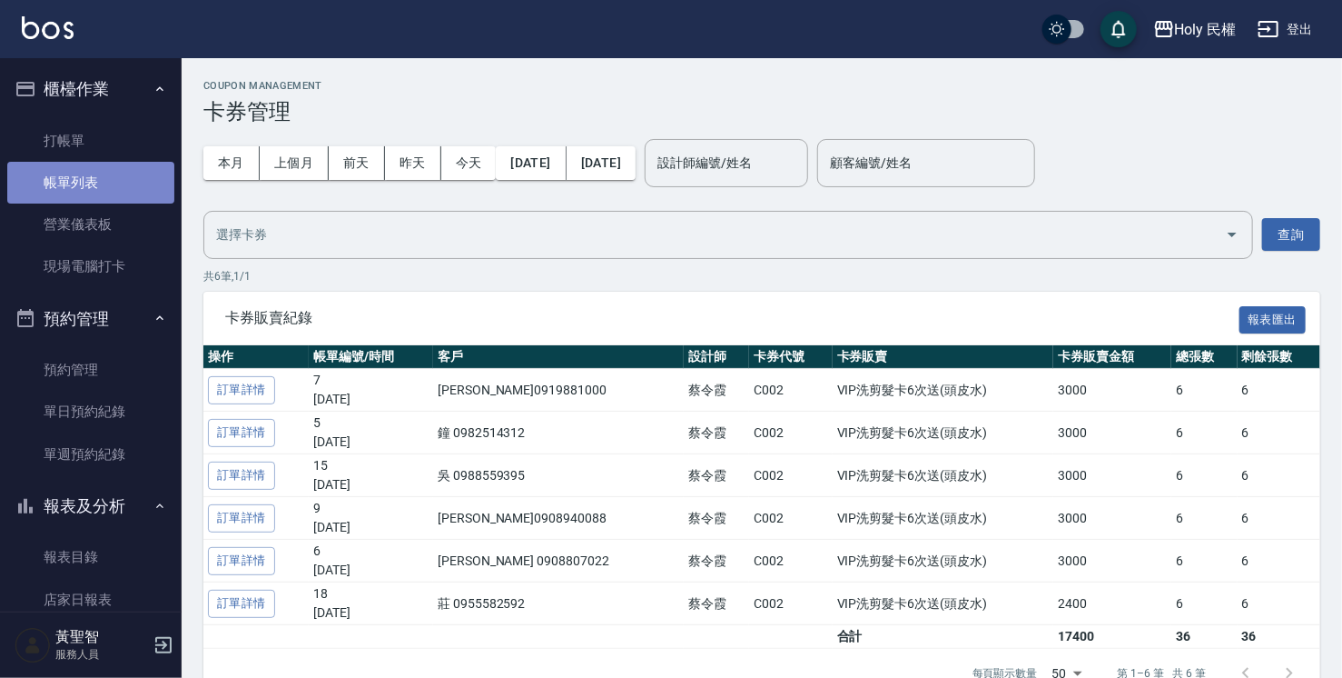
click at [97, 173] on link "帳單列表" at bounding box center [90, 183] width 167 height 42
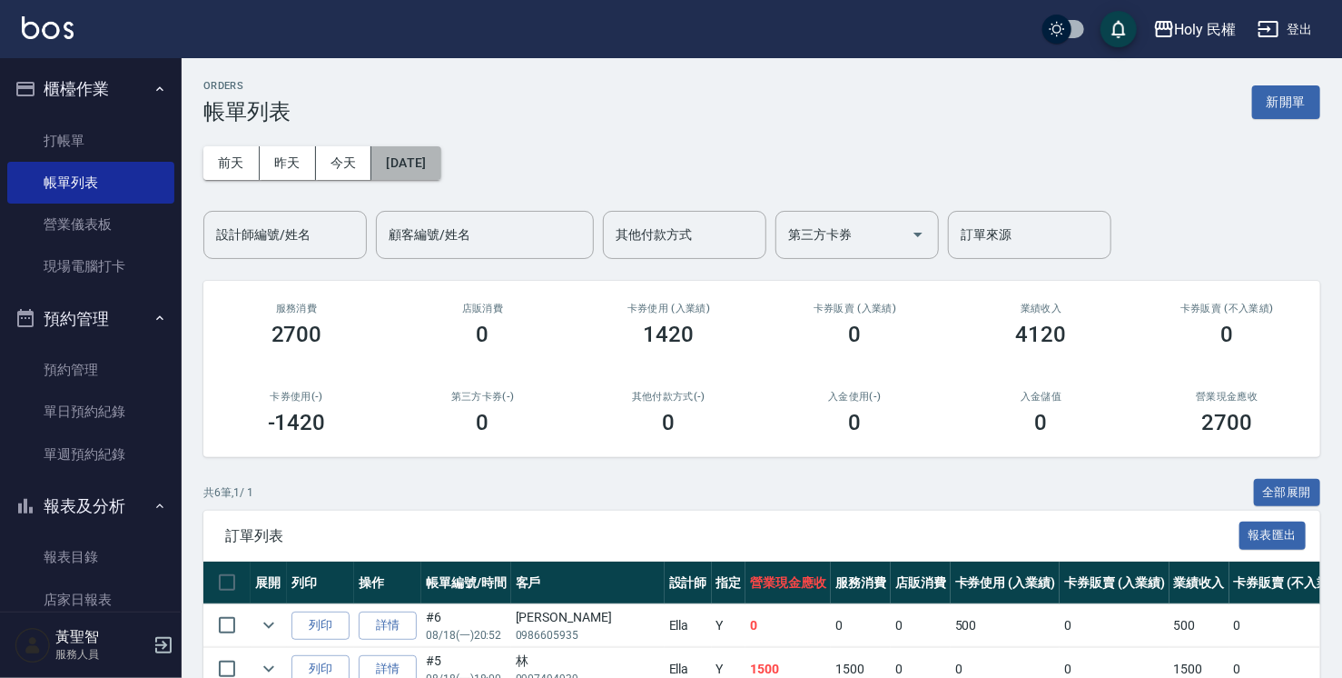
click at [432, 162] on button "[DATE]" at bounding box center [405, 163] width 69 height 34
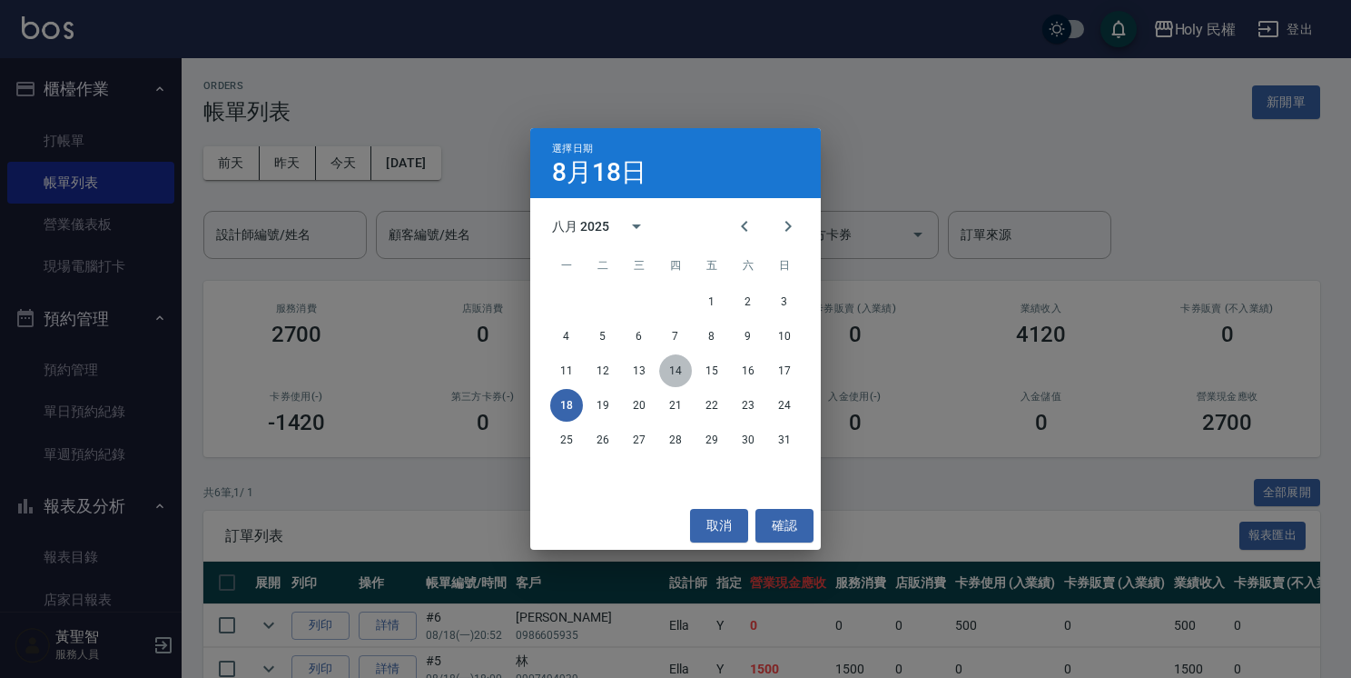
click at [684, 368] on button "14" at bounding box center [675, 370] width 33 height 33
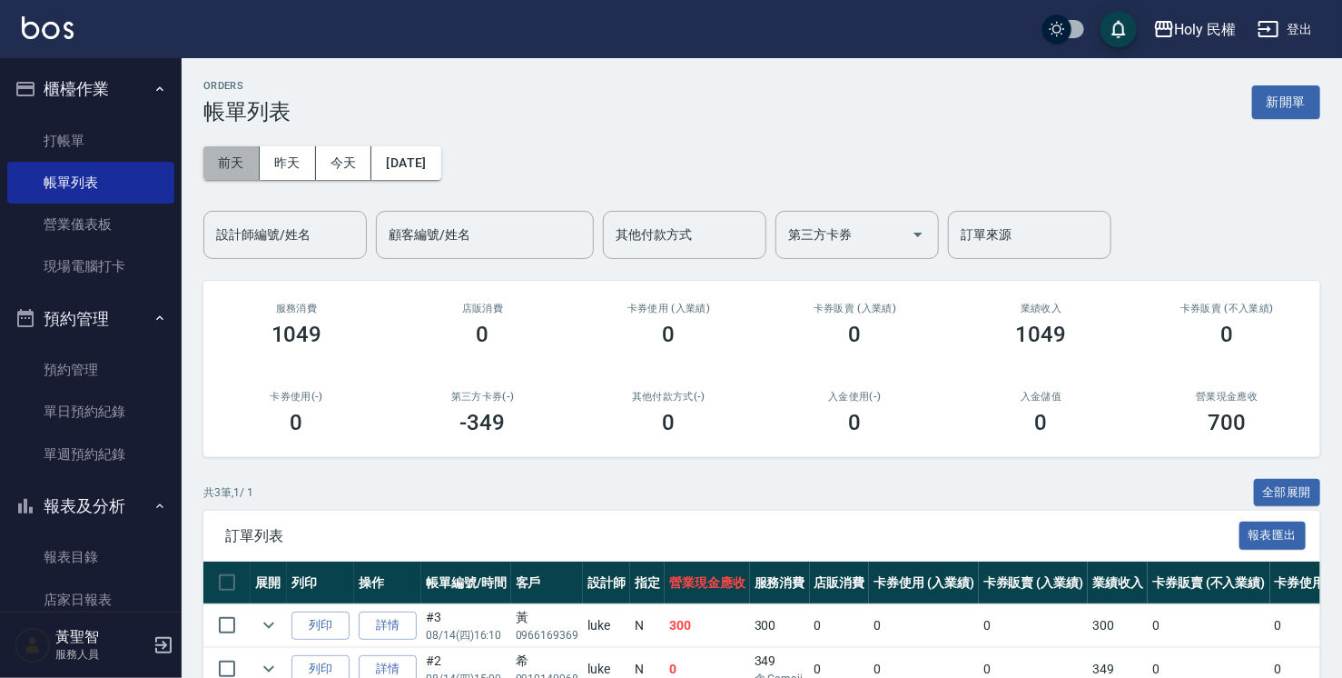
click at [254, 158] on button "前天" at bounding box center [231, 163] width 56 height 34
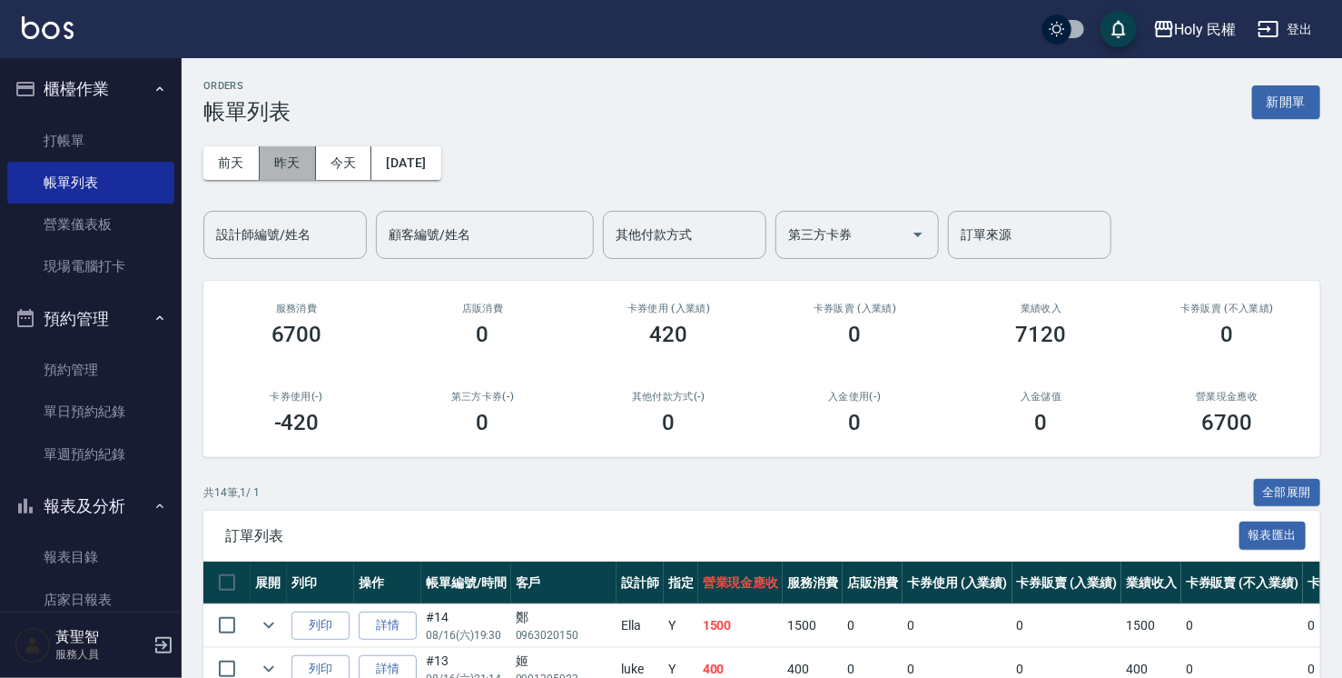
click at [303, 165] on button "昨天" at bounding box center [288, 163] width 56 height 34
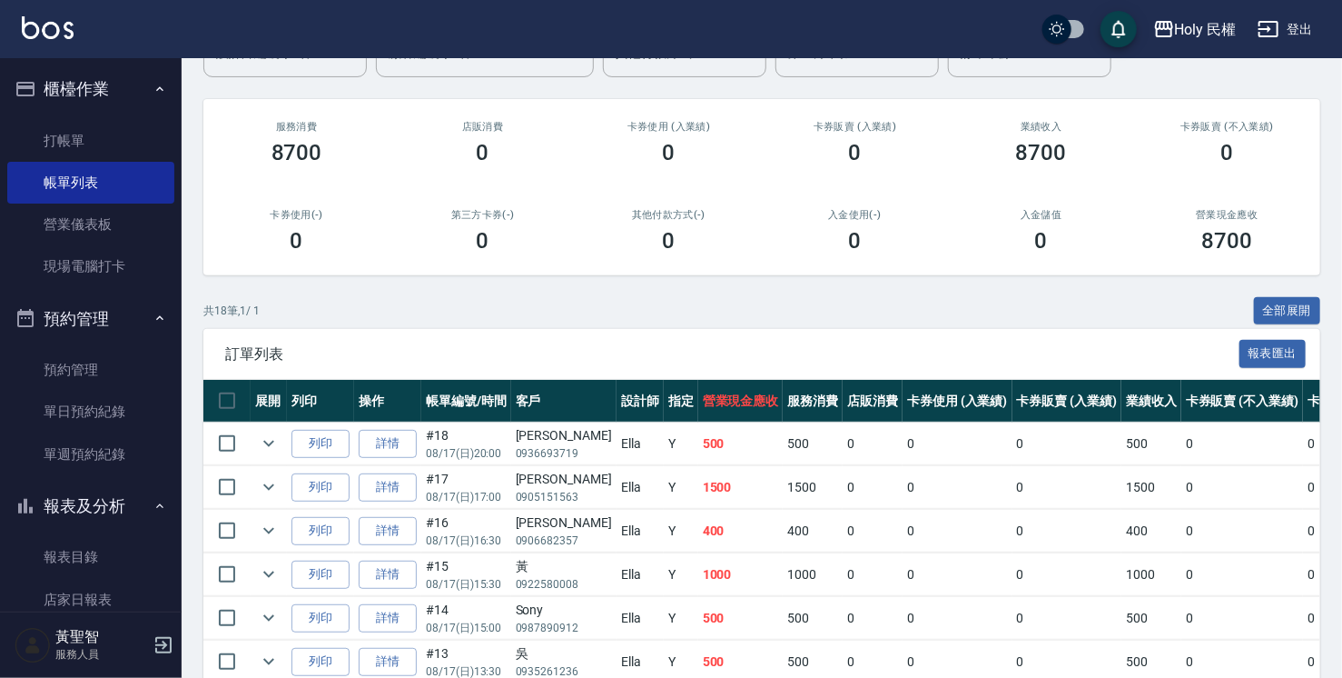
scroll to position [182, 0]
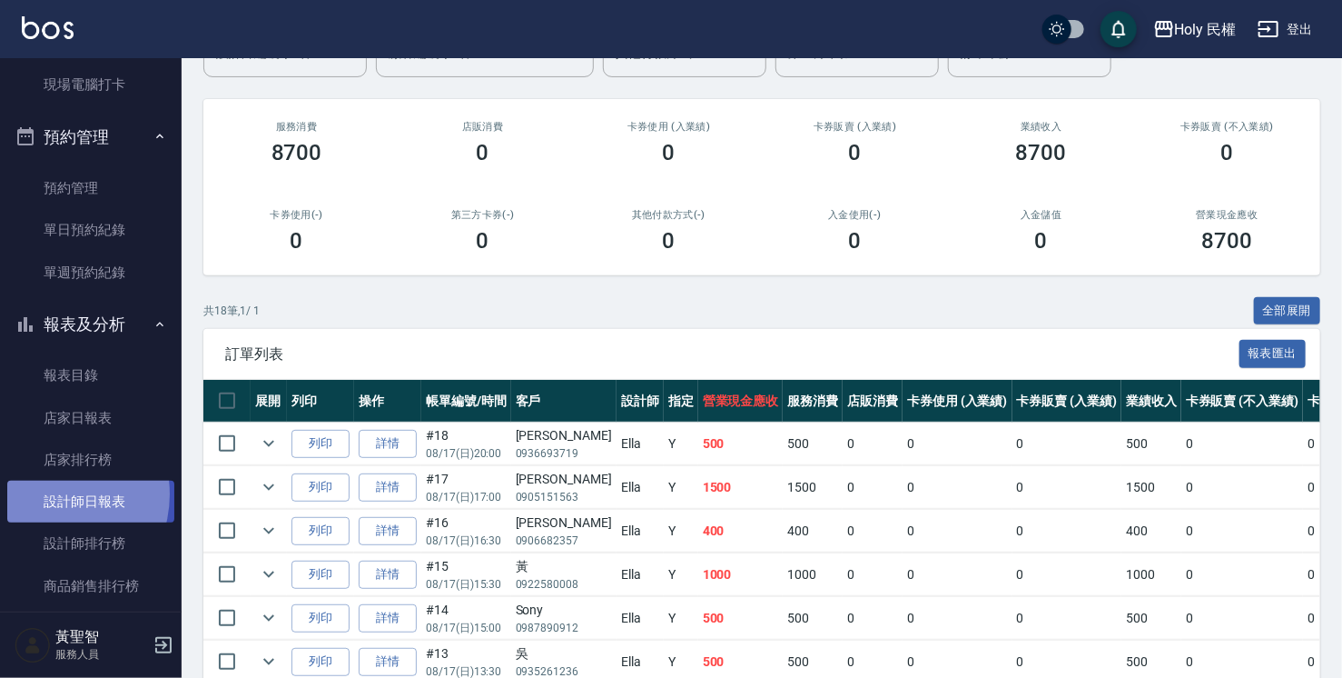
click at [47, 494] on link "設計師日報表" at bounding box center [90, 501] width 167 height 42
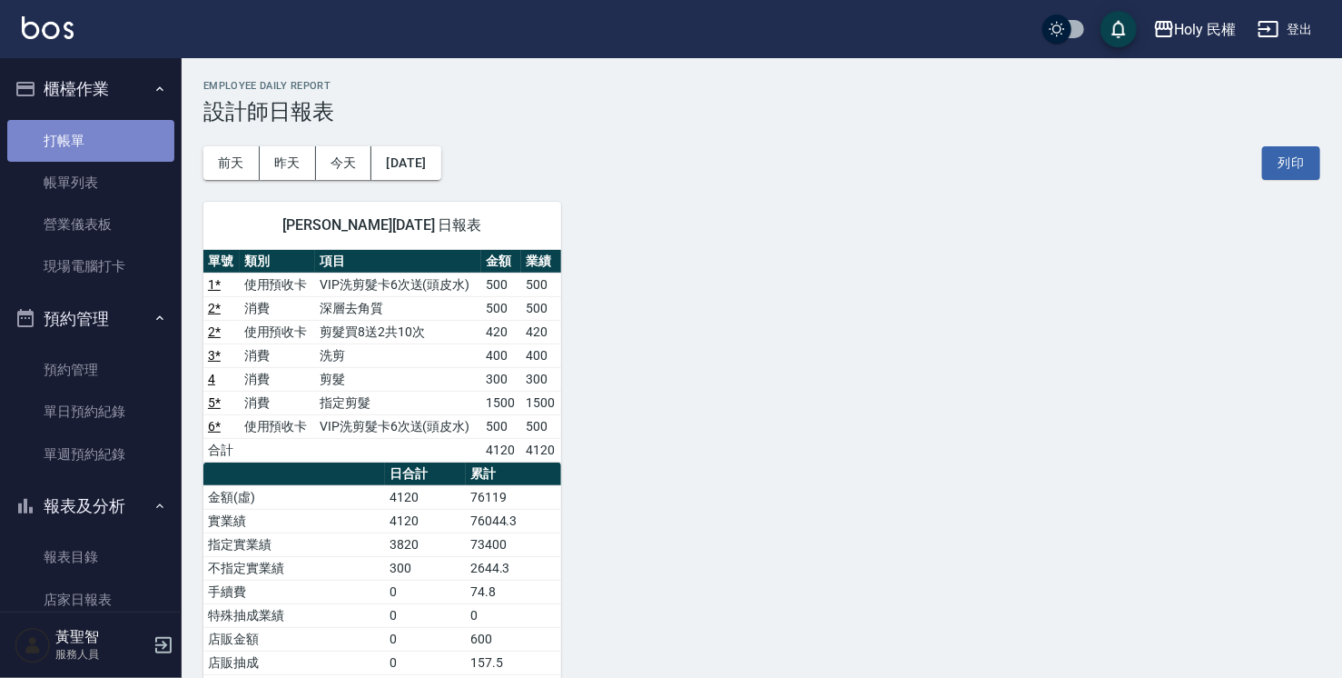
click at [118, 143] on link "打帳單" at bounding box center [90, 141] width 167 height 42
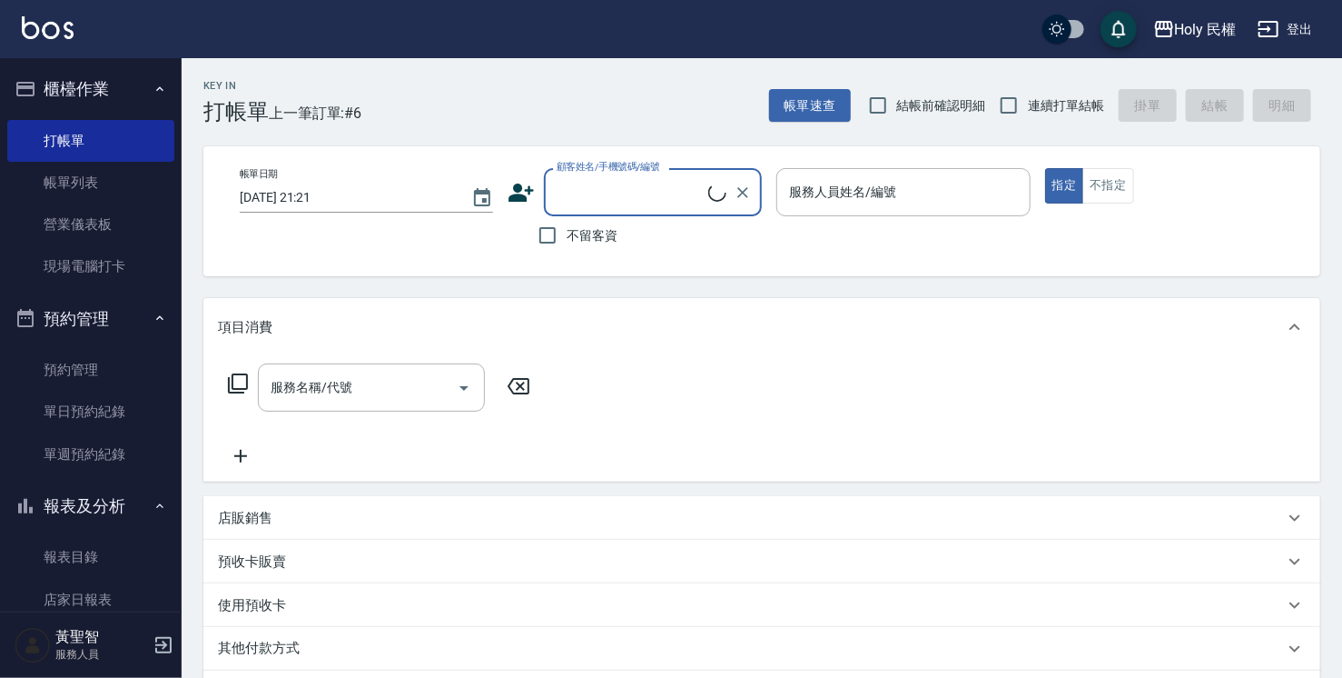
click at [626, 186] on input "顧客姓名/手機號碼/編號" at bounding box center [630, 192] width 156 height 32
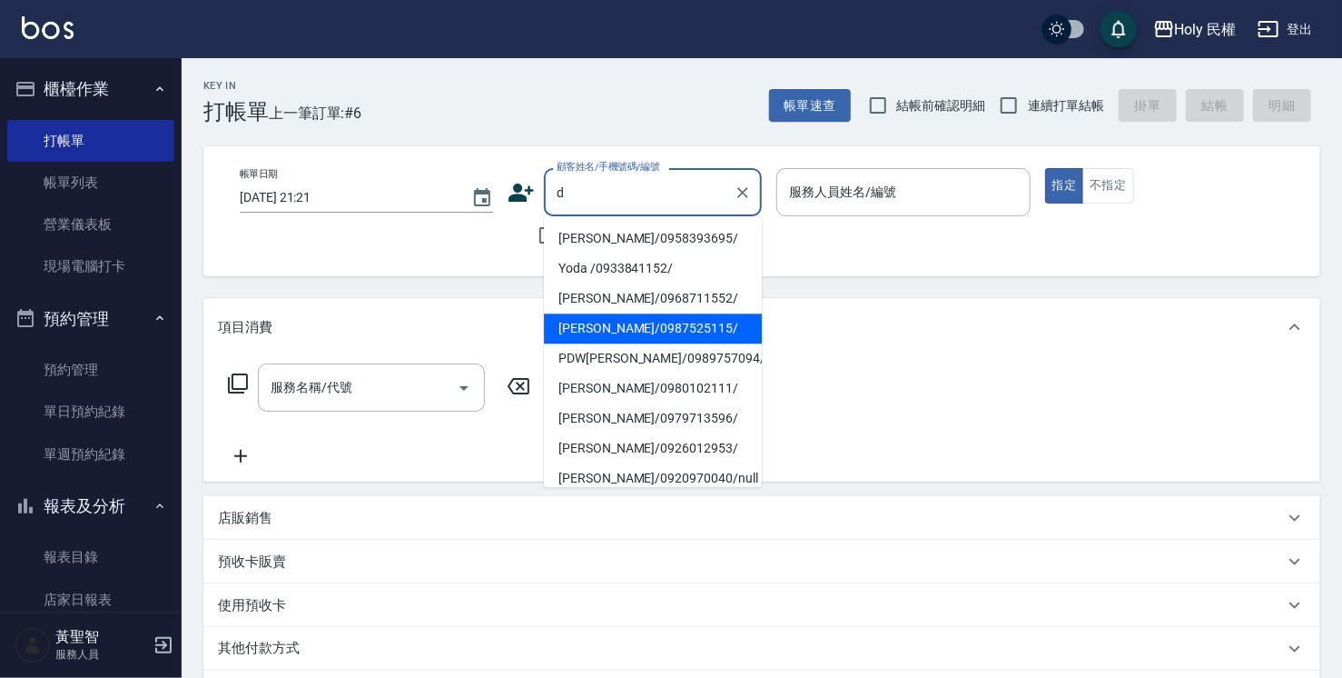
click at [655, 336] on li "[PERSON_NAME]/0987525115/" at bounding box center [653, 328] width 218 height 30
type input "[PERSON_NAME]/0987525115/"
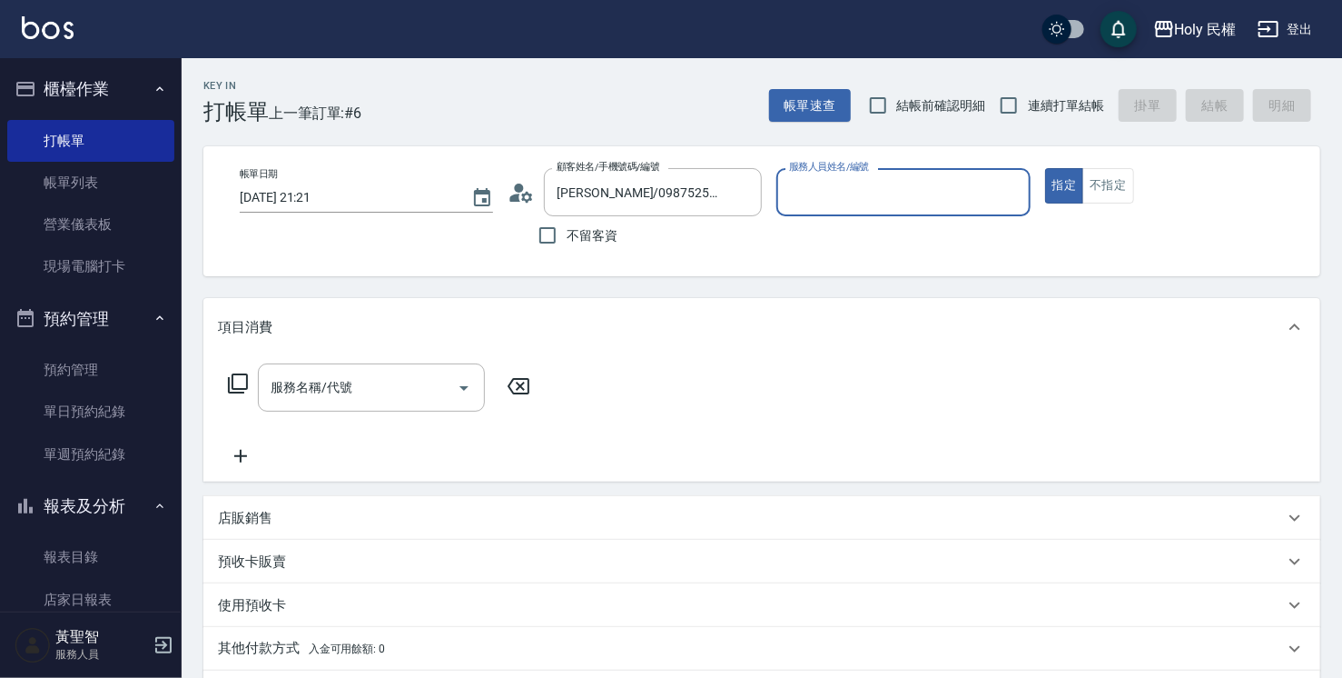
click at [1009, 197] on input "服務人員姓名/編號" at bounding box center [903, 192] width 237 height 32
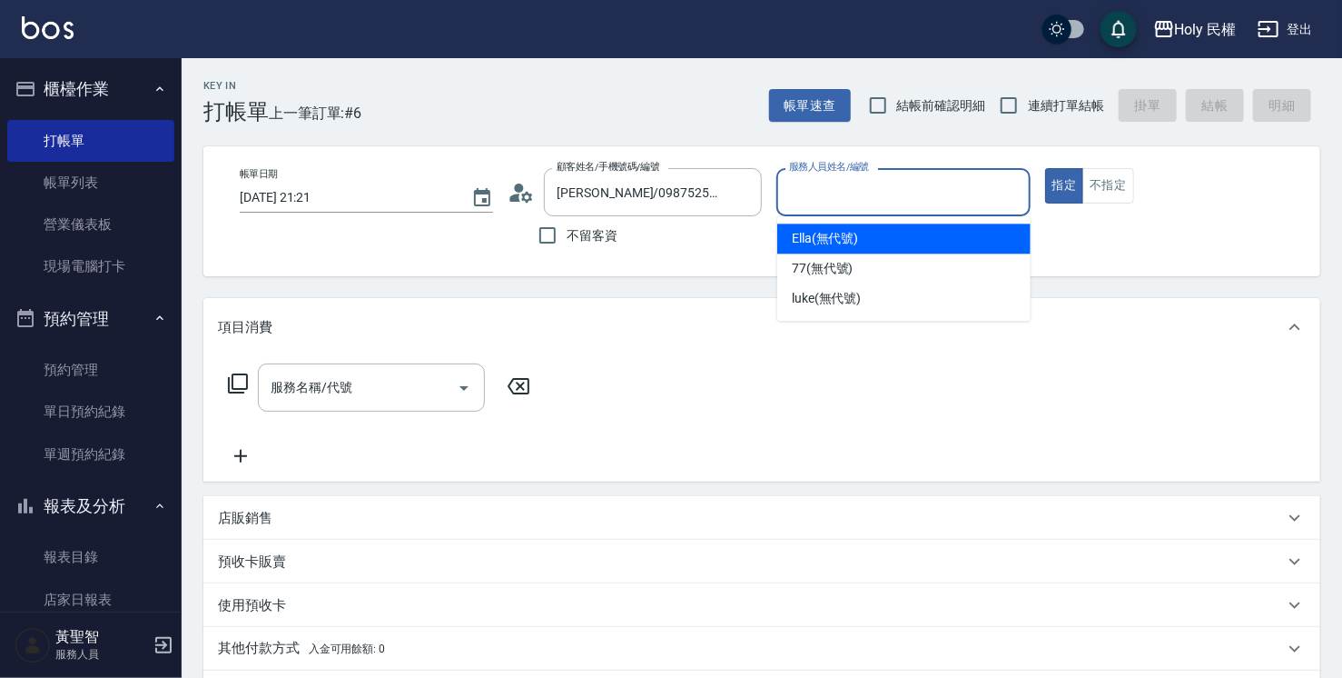
click at [970, 239] on div "Ella (無代號)" at bounding box center [903, 238] width 253 height 30
type input "Ella(無代號)"
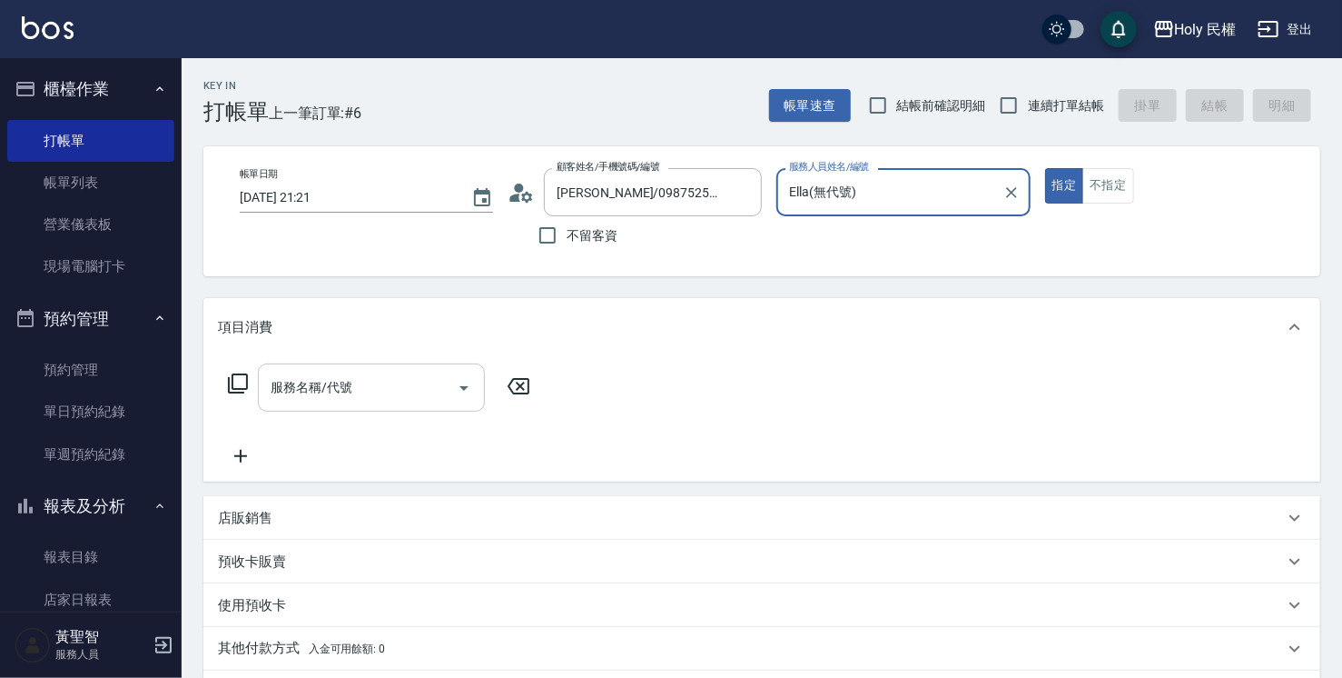
click at [451, 390] on button "Open" at bounding box center [464, 387] width 29 height 29
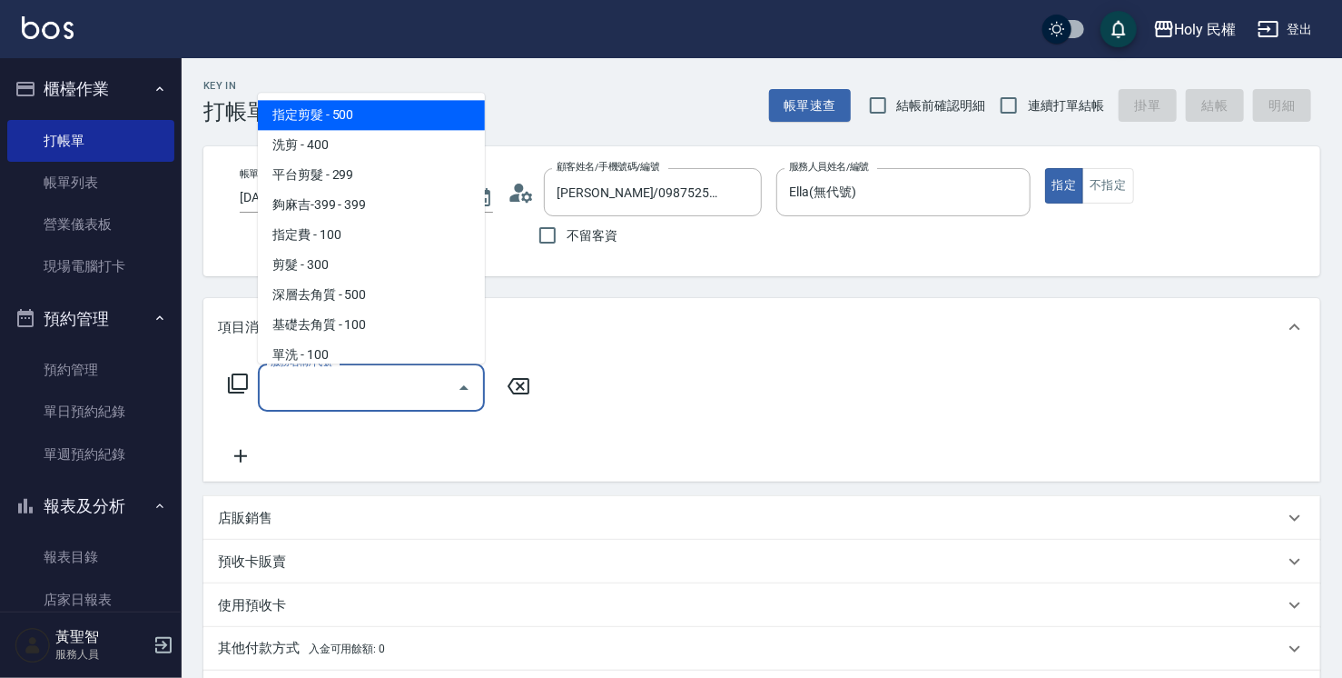
click at [410, 111] on span "指定剪髮 - 500" at bounding box center [371, 115] width 227 height 30
type input "指定剪髮(1)"
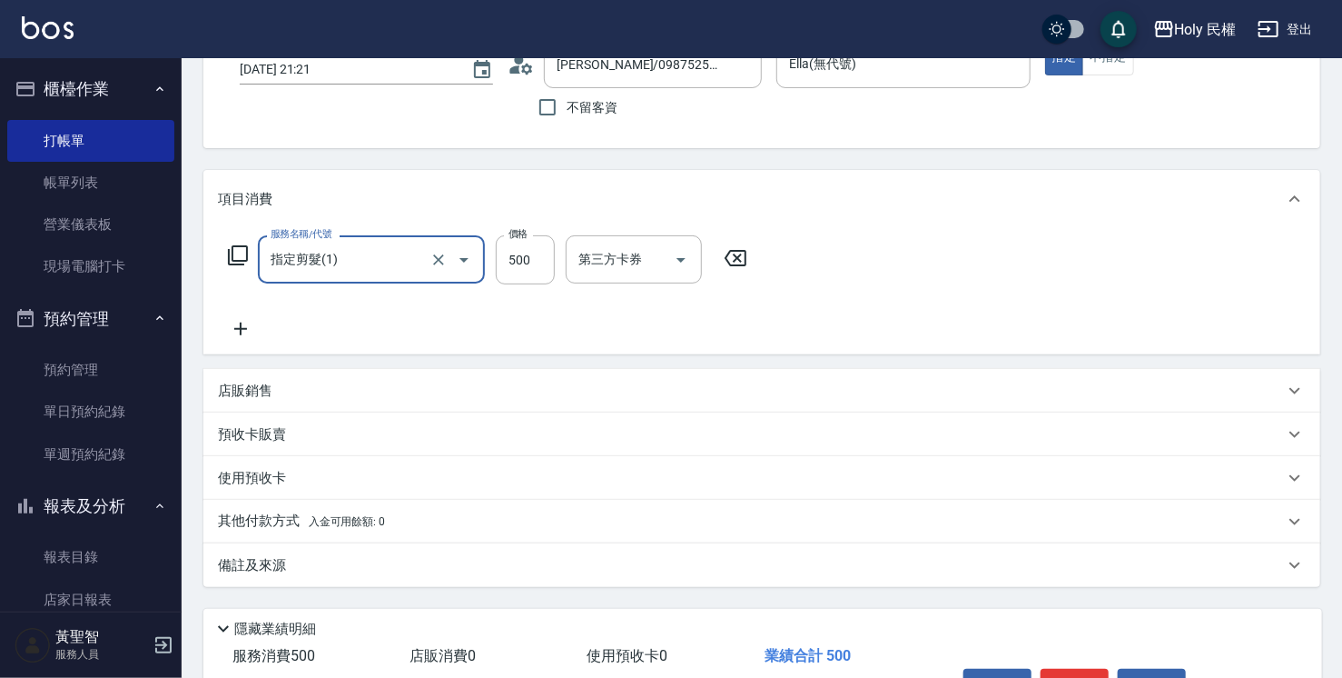
scroll to position [240, 0]
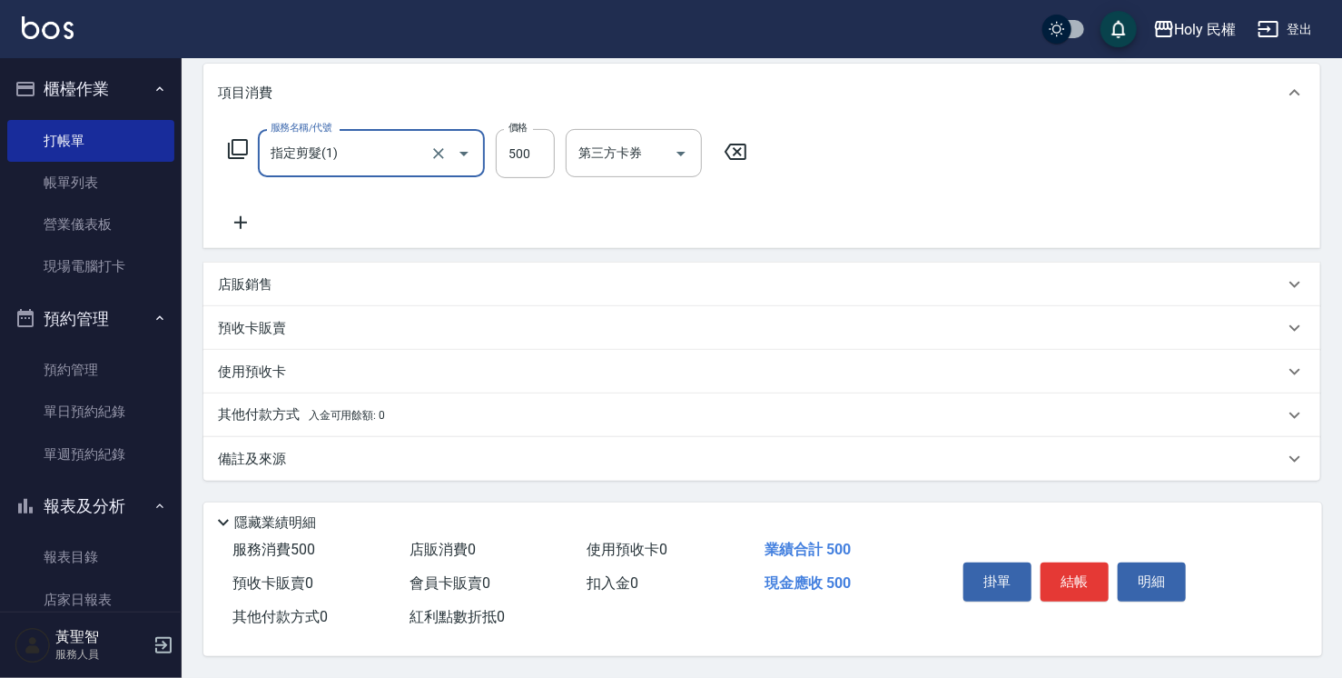
click at [846, 467] on div "備註及來源" at bounding box center [761, 459] width 1117 height 44
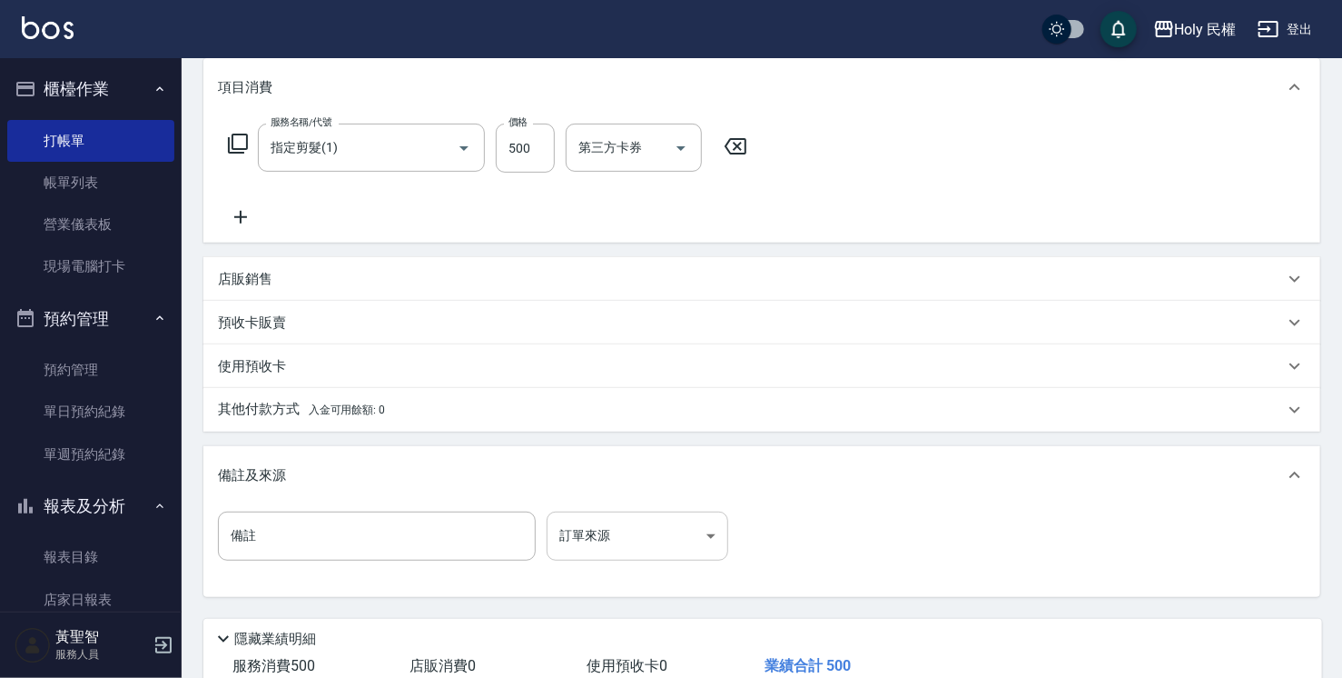
click at [684, 539] on body "Holy 民權 登出 櫃檯作業 打帳單 帳單列表 營業儀表板 現場電腦打卡 預約管理 預約管理 單日預約紀錄 單週預約紀錄 報表及分析 報表目錄 店家日報表 …" at bounding box center [671, 277] width 1342 height 1034
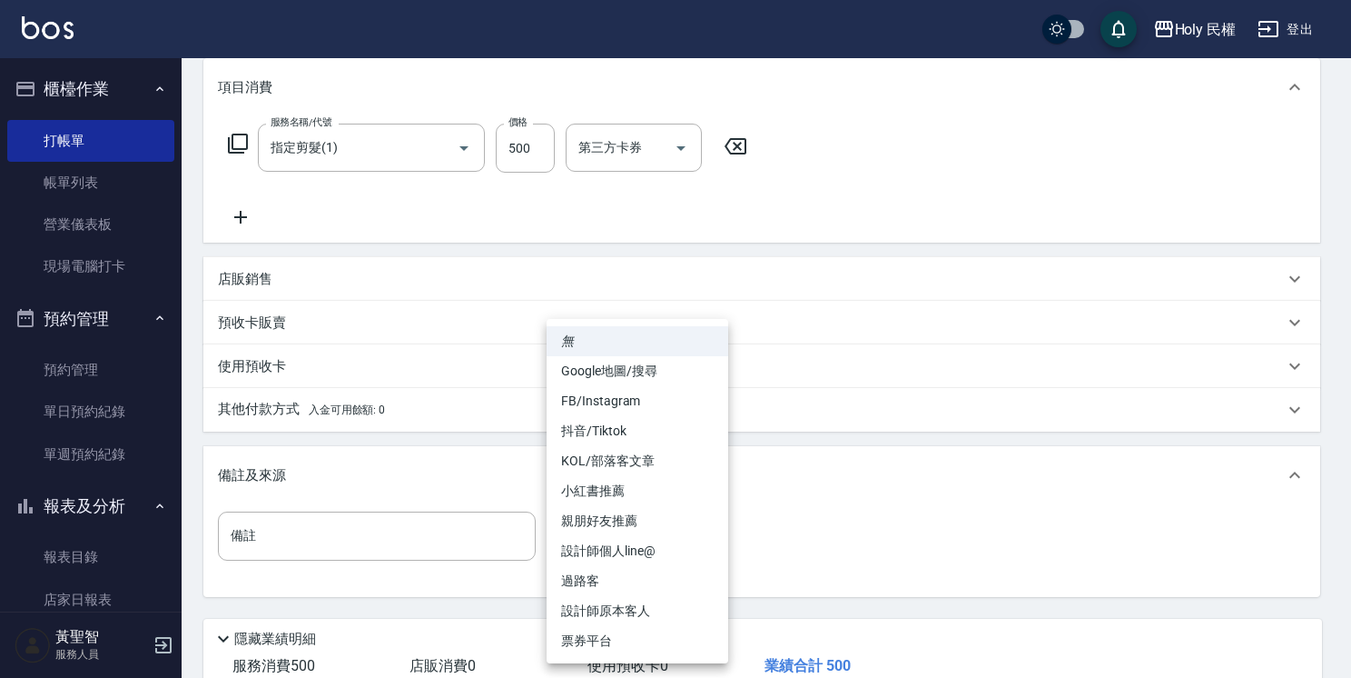
drag, startPoint x: 830, startPoint y: 460, endPoint x: 1044, endPoint y: 556, distance: 234.6
click at [841, 461] on div at bounding box center [675, 339] width 1351 height 678
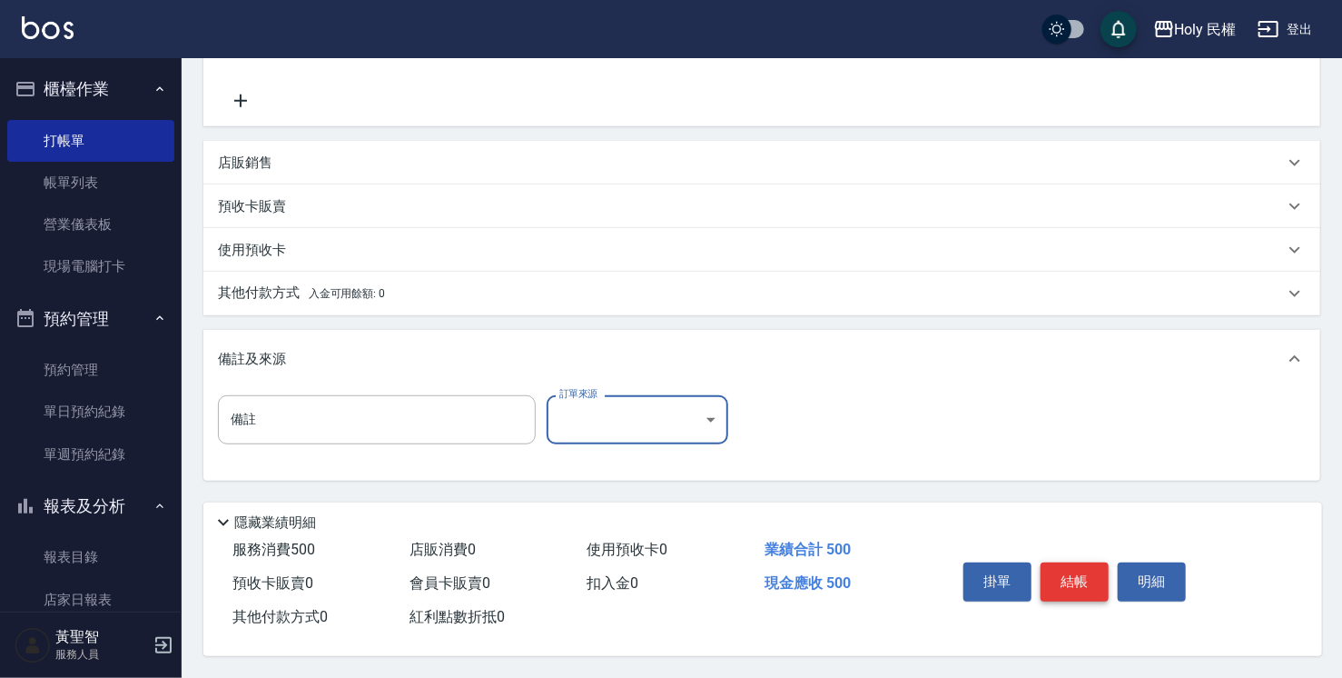
click at [1063, 569] on button "結帳" at bounding box center [1075, 581] width 68 height 38
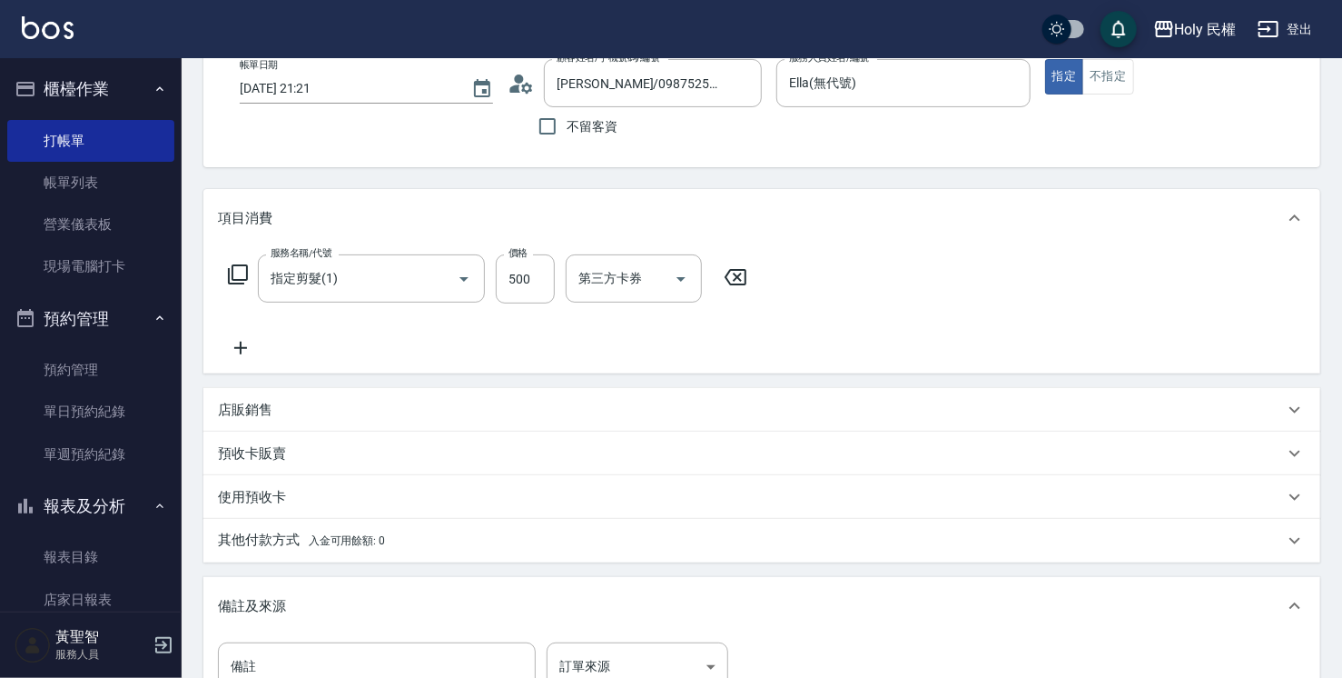
scroll to position [89, 0]
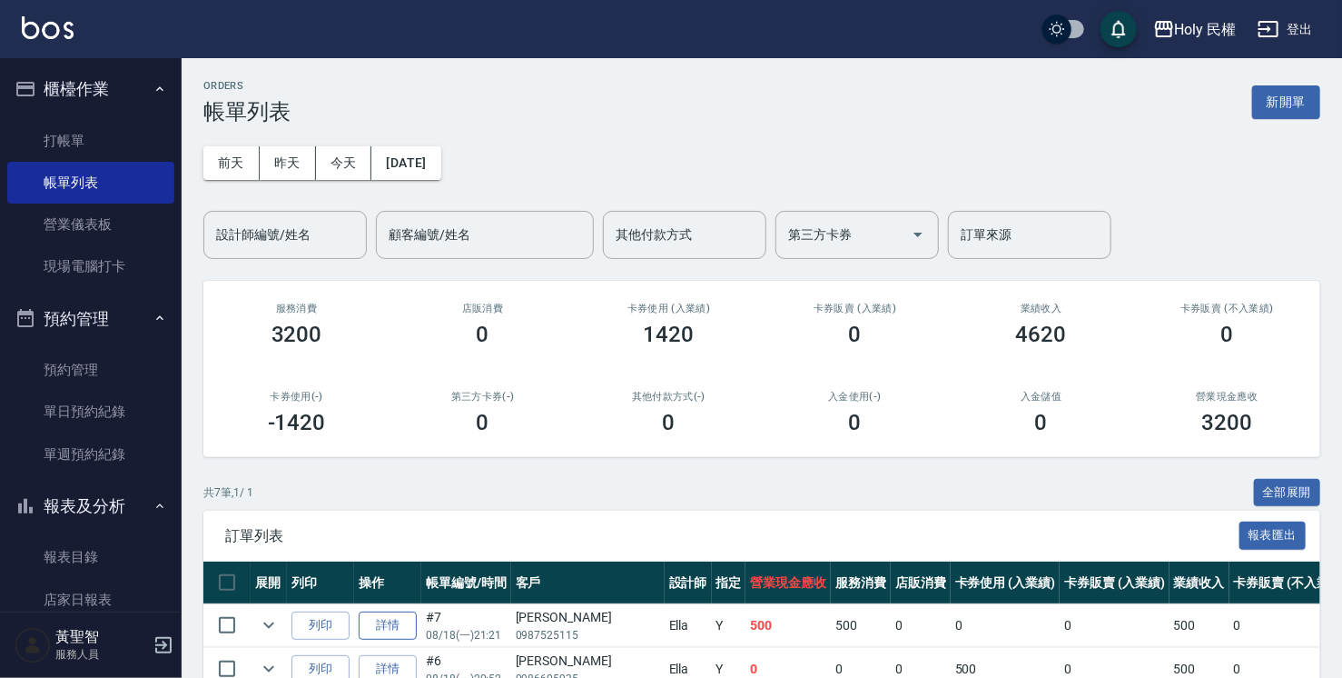
click at [400, 614] on link "詳情" at bounding box center [388, 625] width 58 height 28
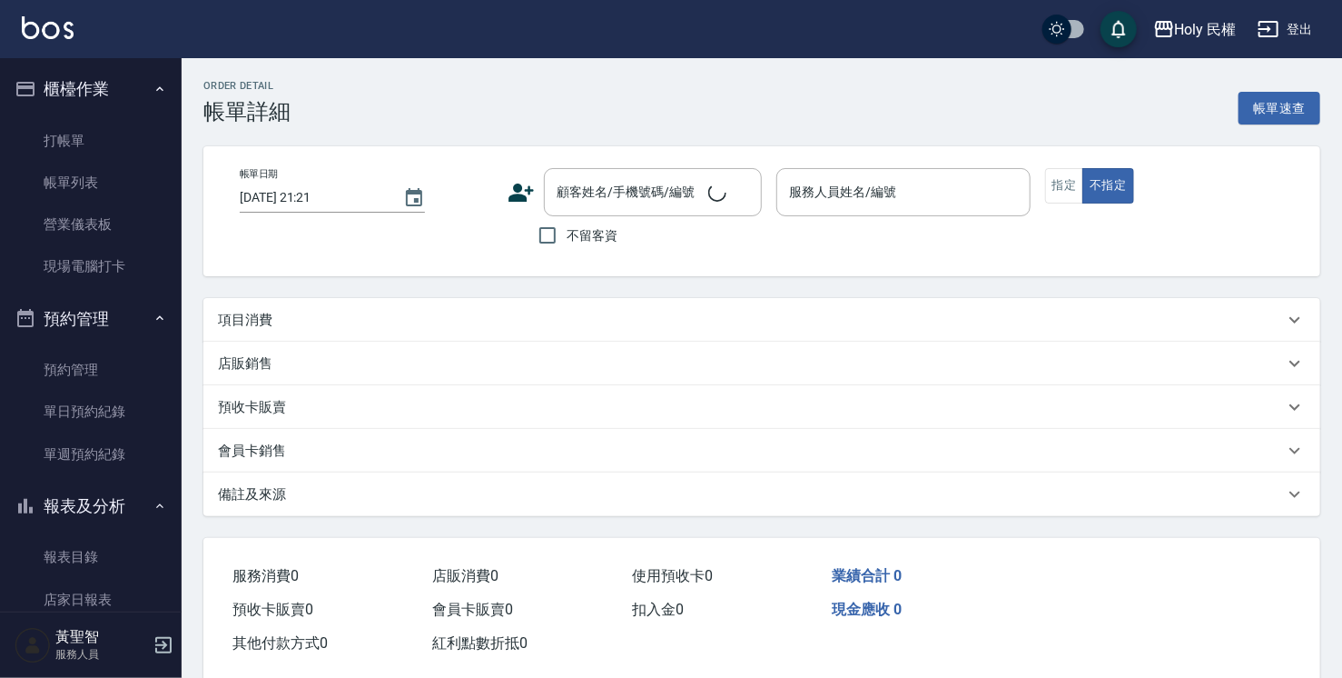
type input "Ella(無代號)"
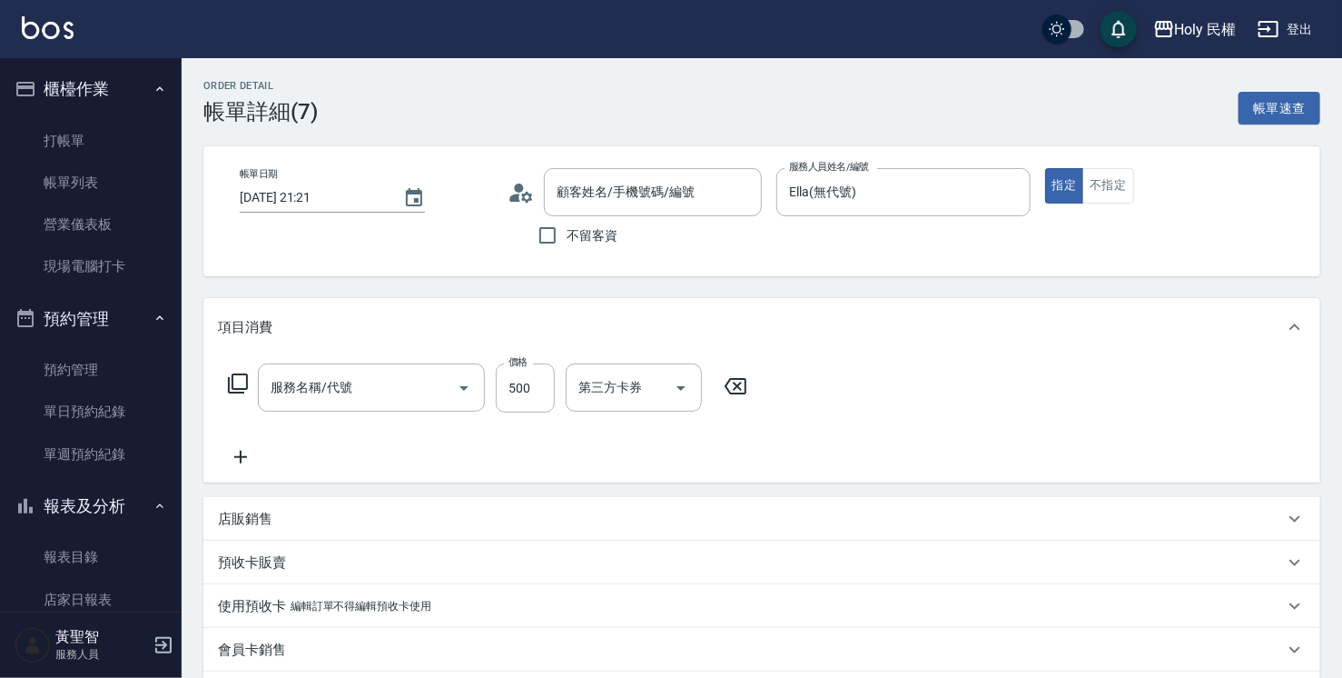
click at [380, 192] on input "[DATE] 21:21" at bounding box center [312, 198] width 145 height 30
type input "[PERSON_NAME]/0987525115/"
type input "指定剪髮(1)"
click at [396, 198] on button "Choose date, selected date is 2025-08-18" at bounding box center [414, 198] width 44 height 44
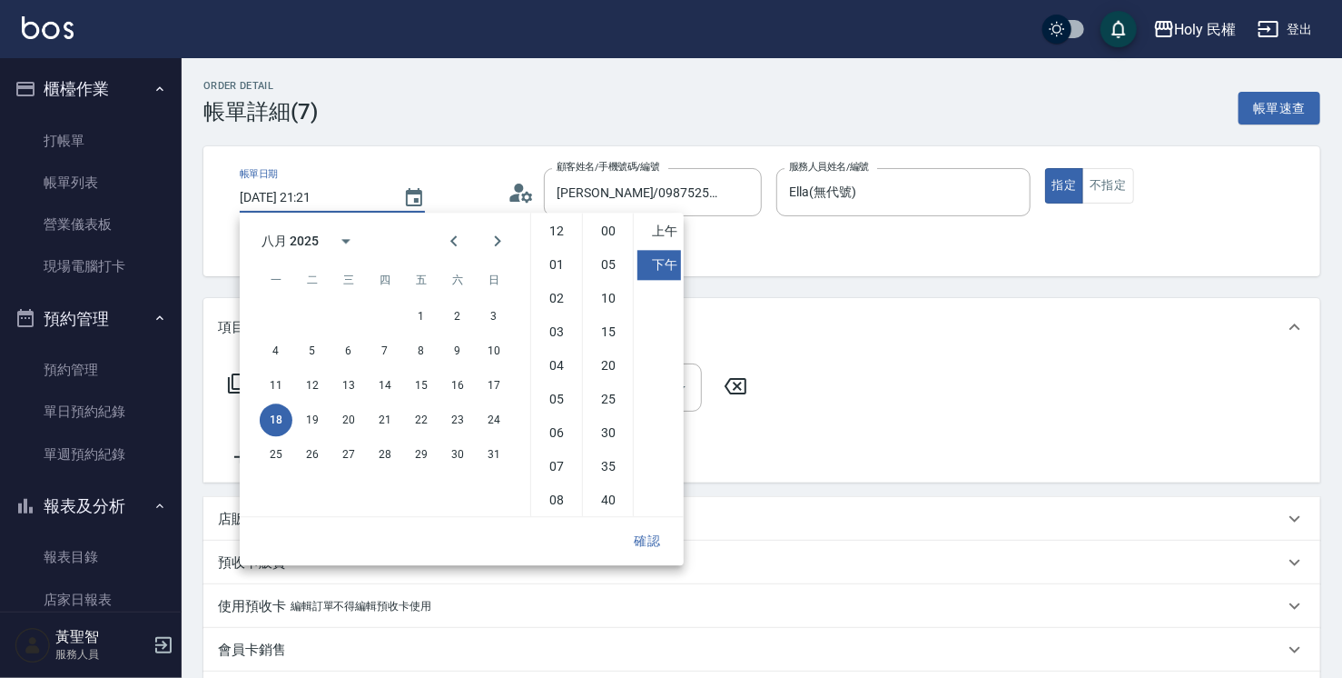
scroll to position [102, 0]
click at [352, 197] on input "[DATE] 21:21" at bounding box center [312, 198] width 145 height 30
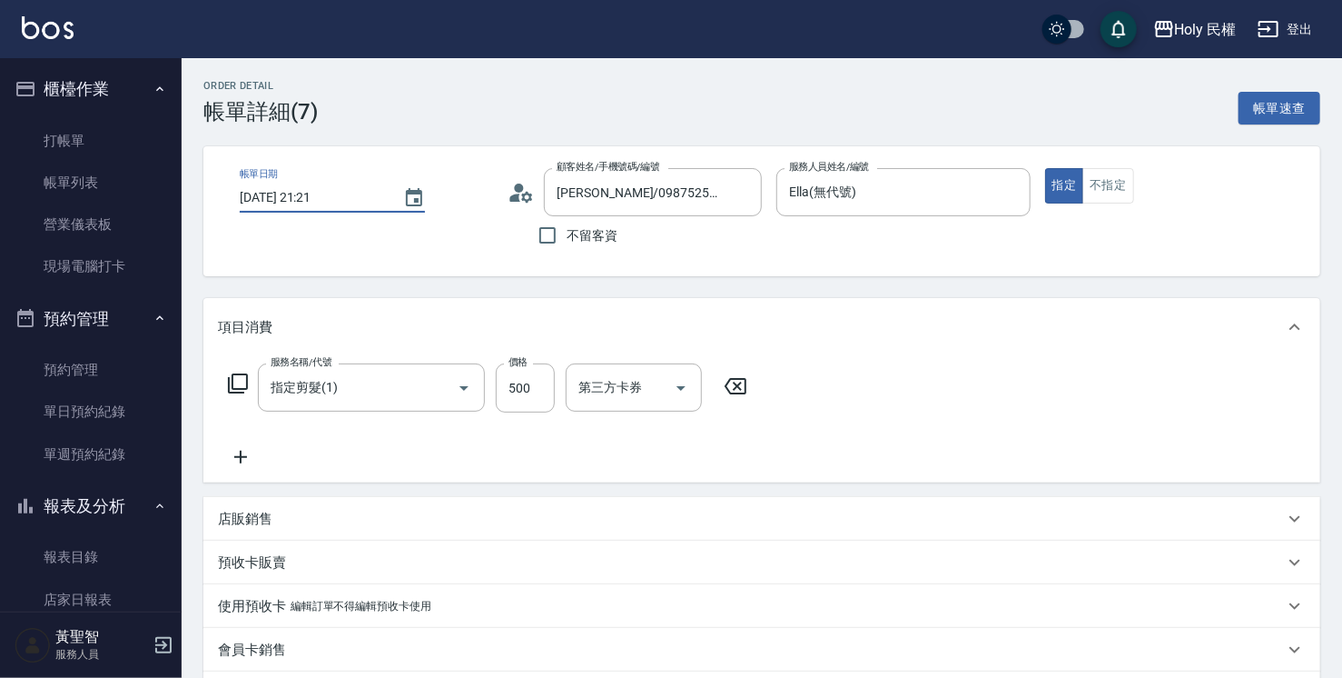
click at [352, 197] on input "[DATE] 21:21" at bounding box center [312, 198] width 145 height 30
click at [427, 191] on button "Choose date, selected date is 2025-08-18" at bounding box center [414, 198] width 44 height 44
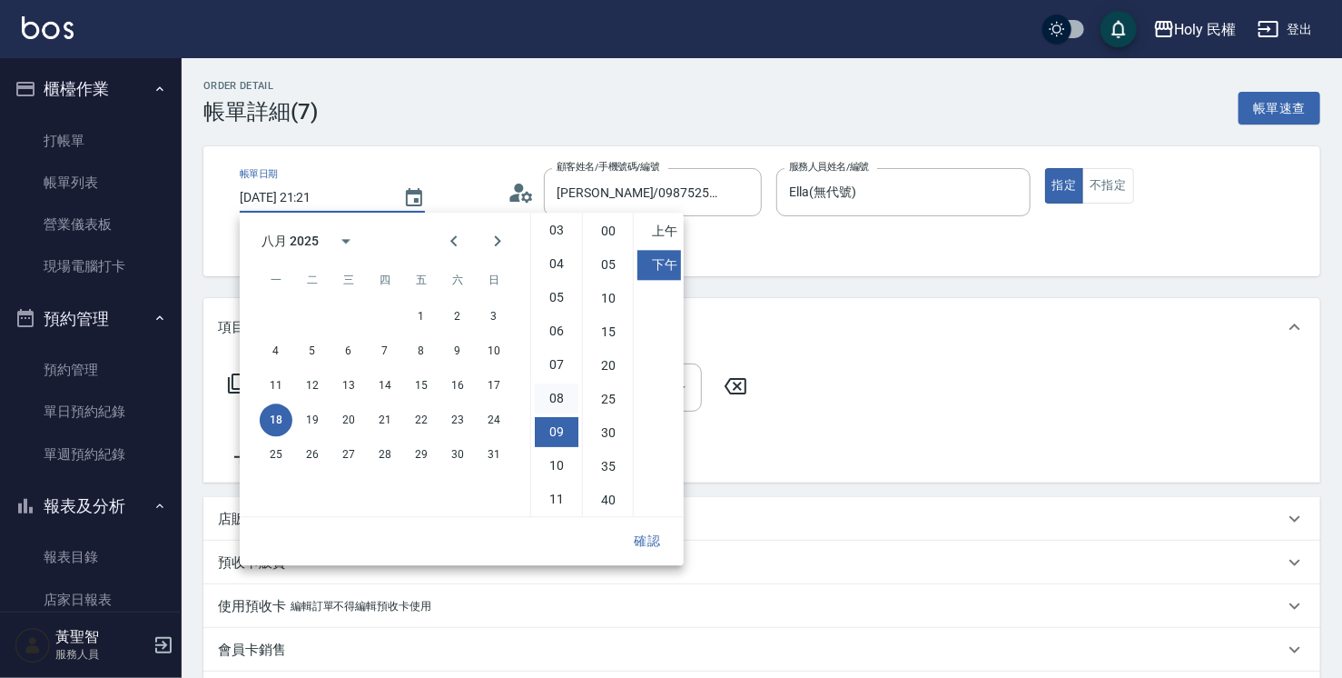
click at [562, 394] on li "08" at bounding box center [557, 398] width 44 height 30
click at [610, 442] on li "30" at bounding box center [609, 433] width 44 height 30
type input "[DATE] 20:30"
click at [670, 540] on button "確認" at bounding box center [647, 541] width 58 height 34
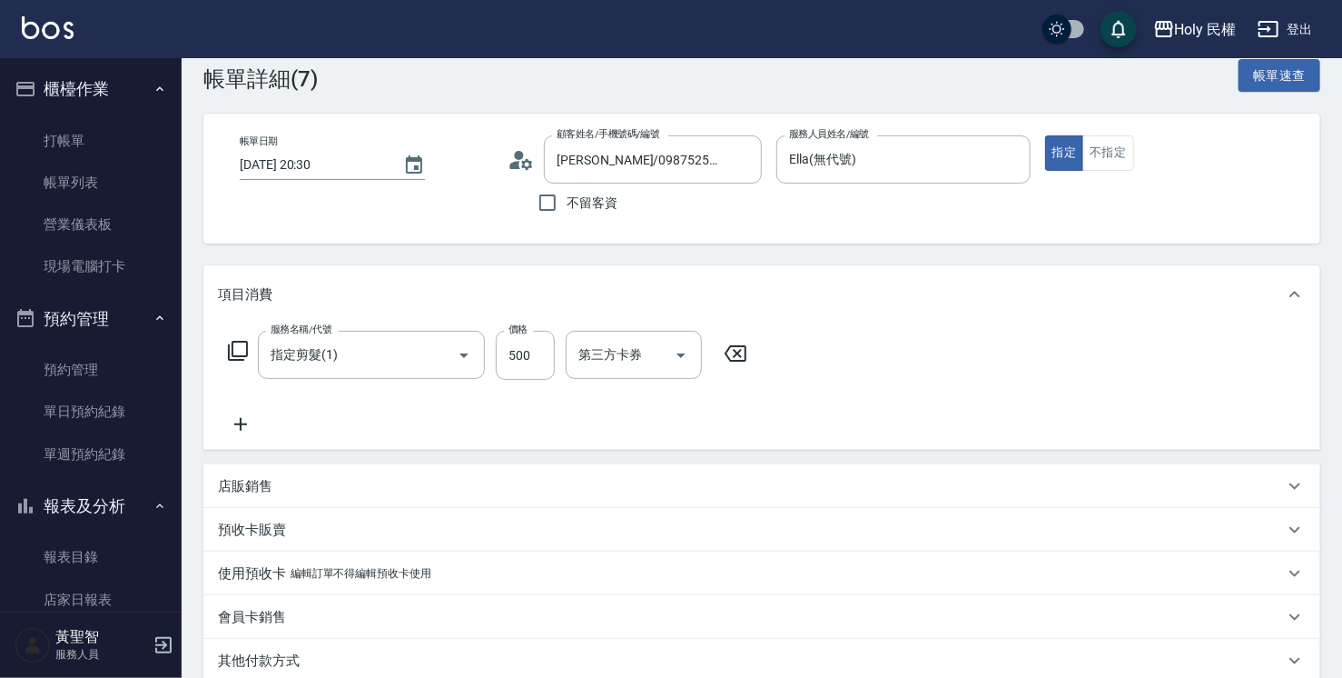
scroll to position [274, 0]
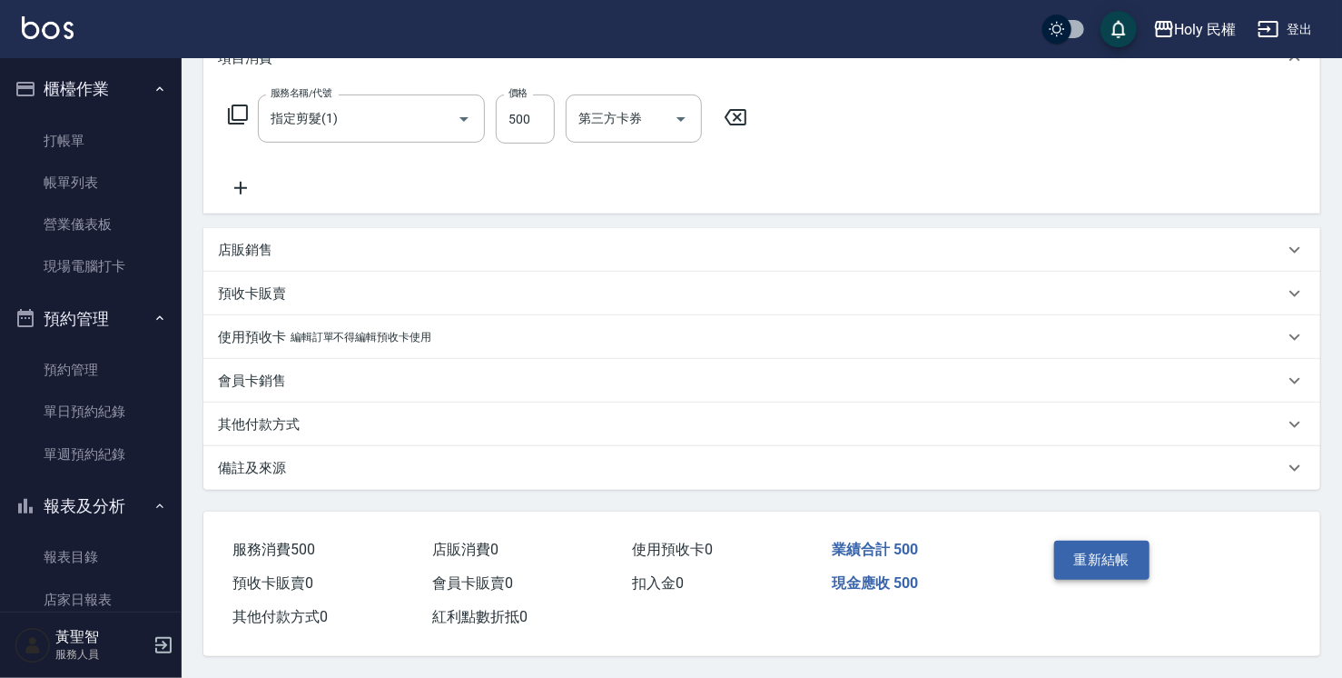
click at [1091, 540] on button "重新結帳" at bounding box center [1102, 559] width 96 height 38
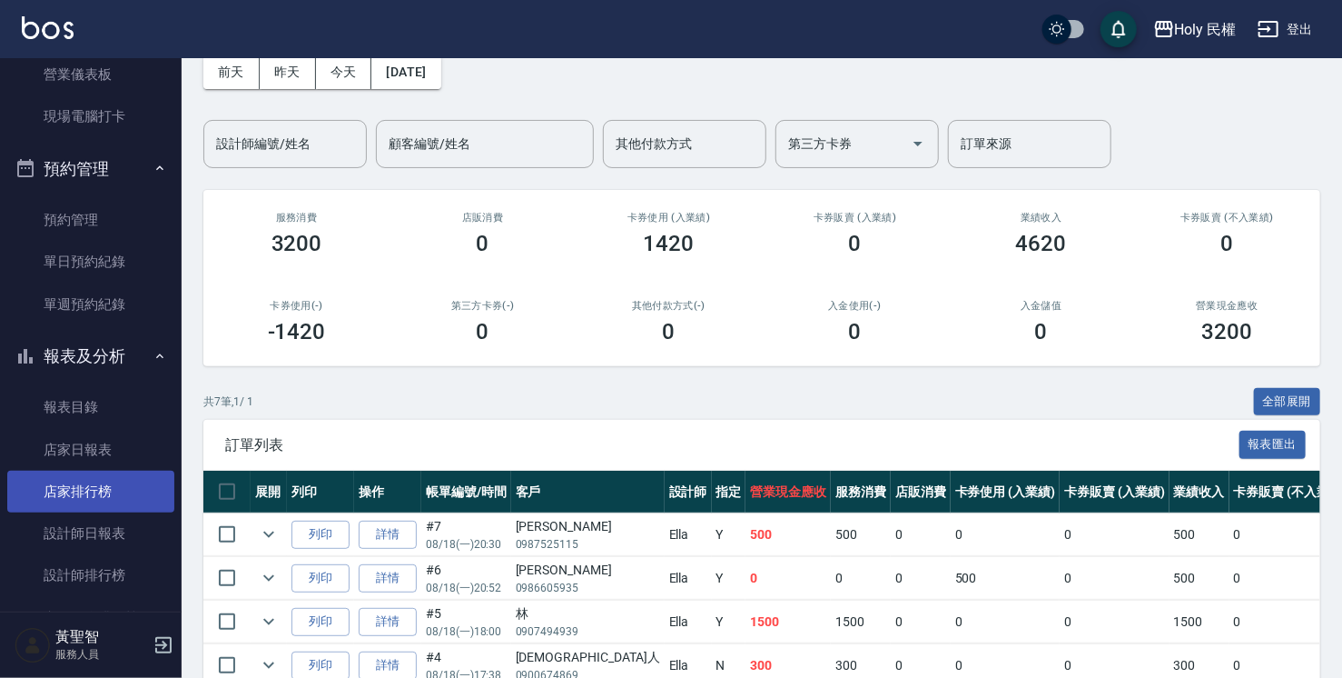
scroll to position [182, 0]
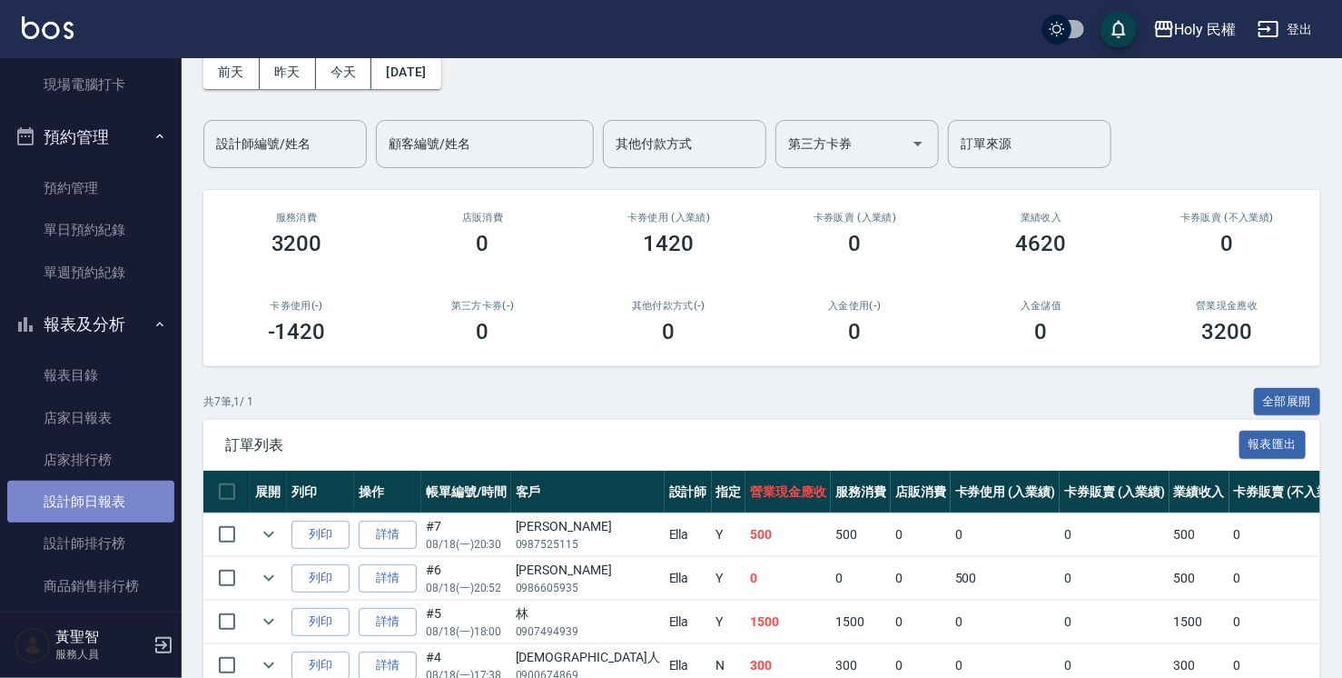
click at [98, 515] on link "設計師日報表" at bounding box center [90, 501] width 167 height 42
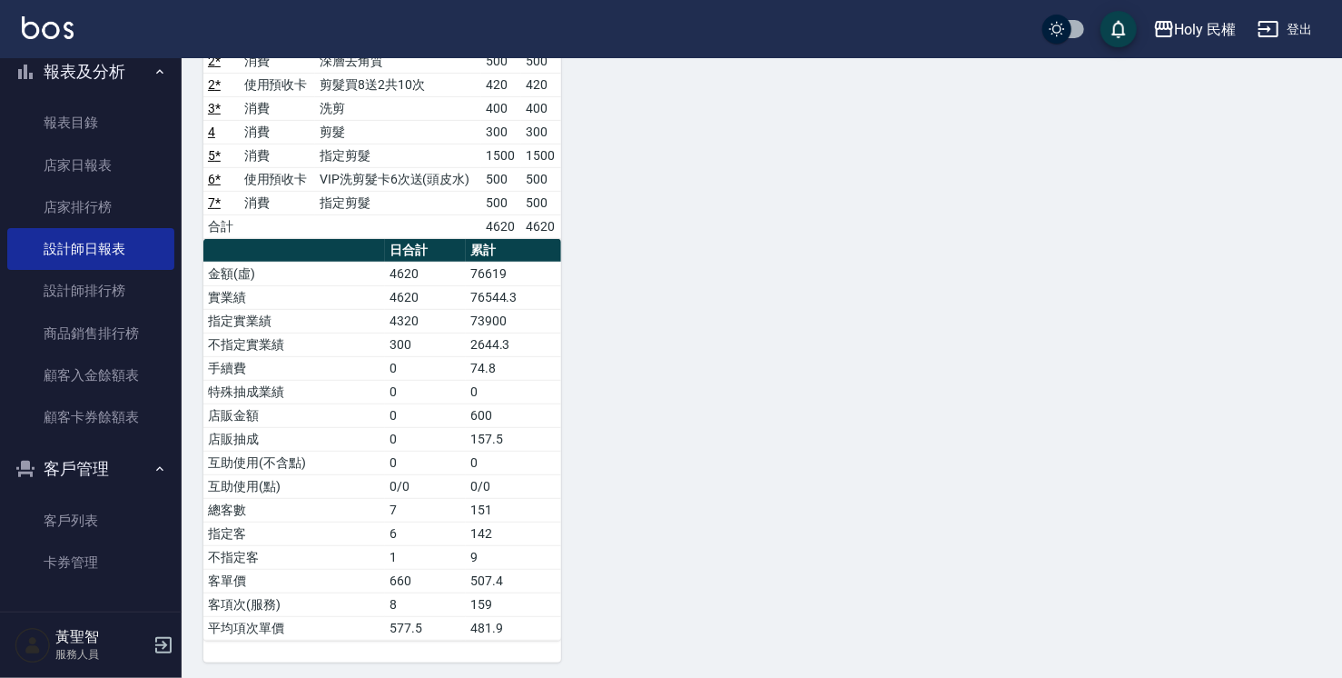
scroll to position [343, 0]
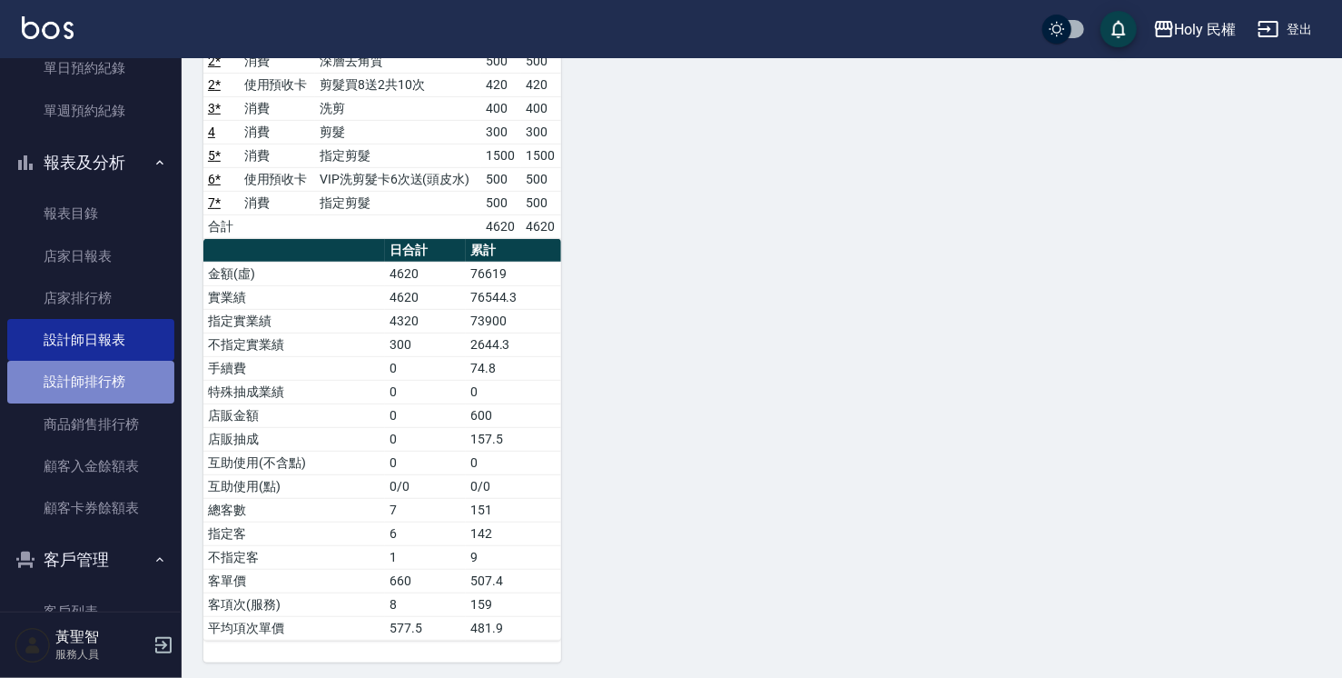
click at [122, 375] on link "設計師排行榜" at bounding box center [90, 382] width 167 height 42
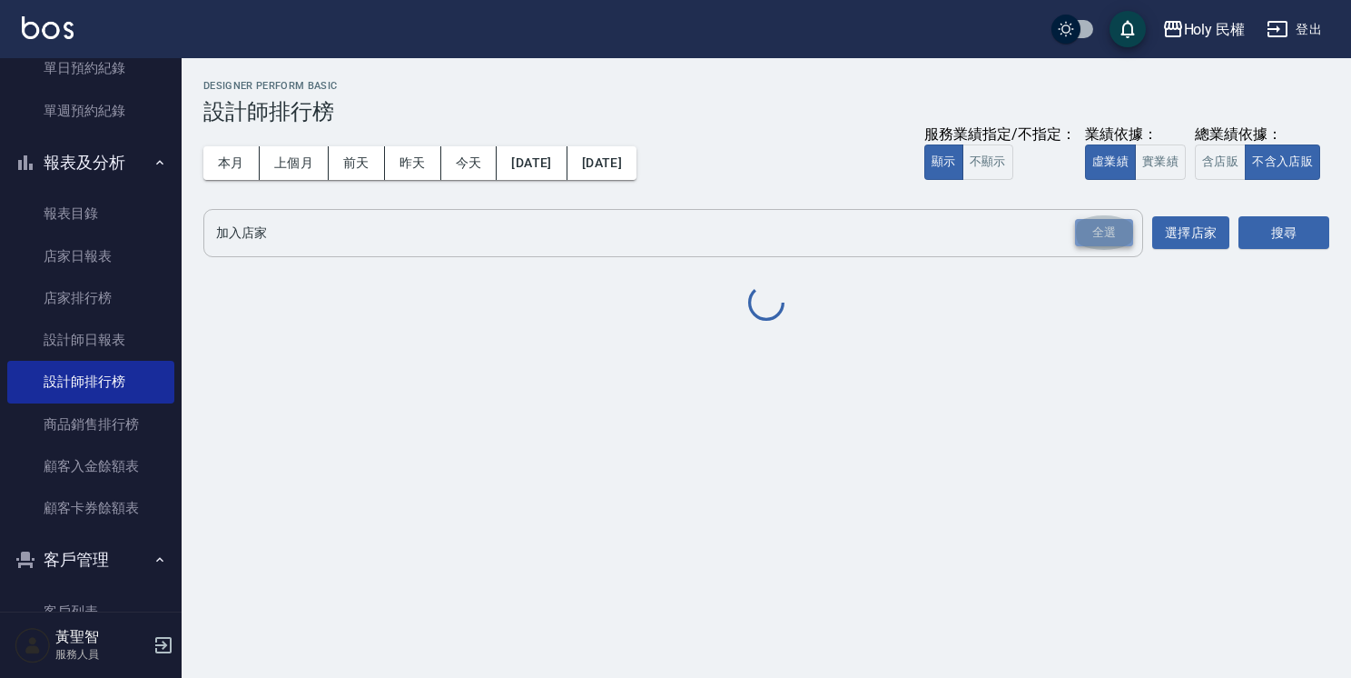
click at [1112, 231] on div "全選" at bounding box center [1104, 233] width 58 height 28
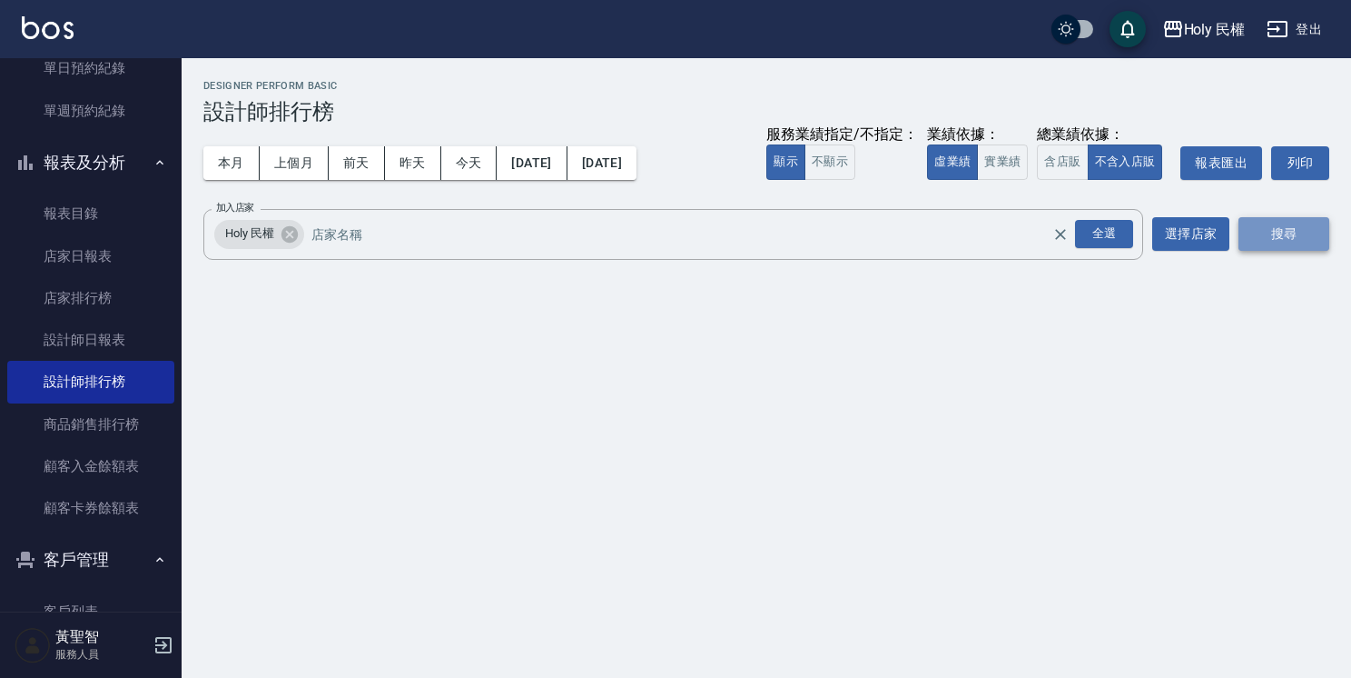
click at [1306, 235] on button "搜尋" at bounding box center [1284, 234] width 91 height 34
